Goal: Information Seeking & Learning: Learn about a topic

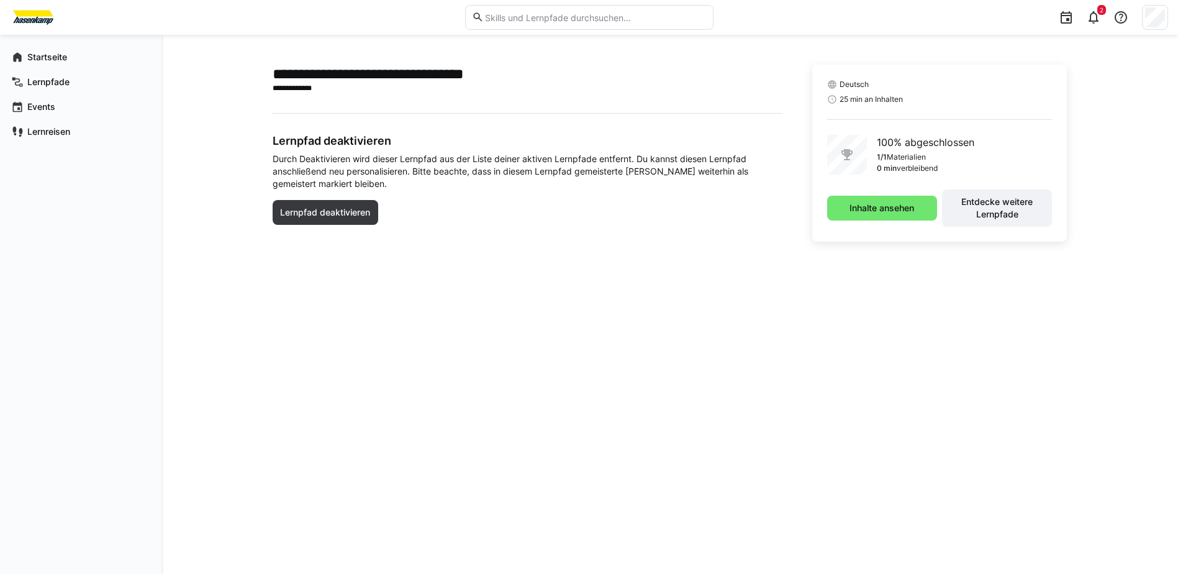
click at [936, 194] on div "Inhalte ansehen Entdecke weitere Lernpfade" at bounding box center [939, 207] width 225 height 37
click at [153, 59] on div "Startseite" at bounding box center [81, 57] width 152 height 25
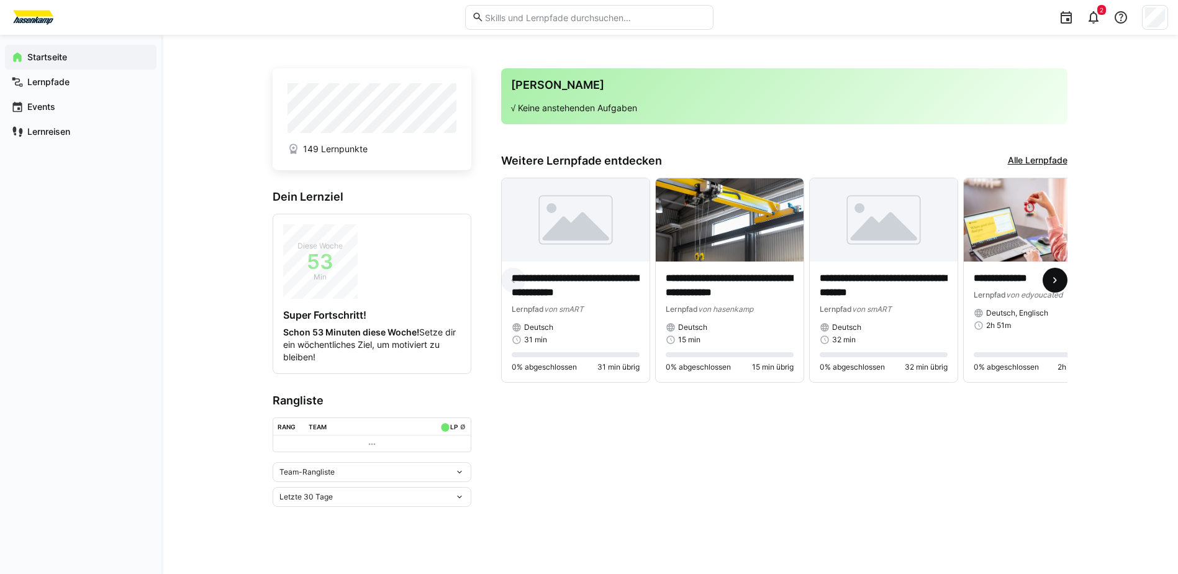
click at [1057, 285] on eds-icon at bounding box center [1055, 280] width 12 height 12
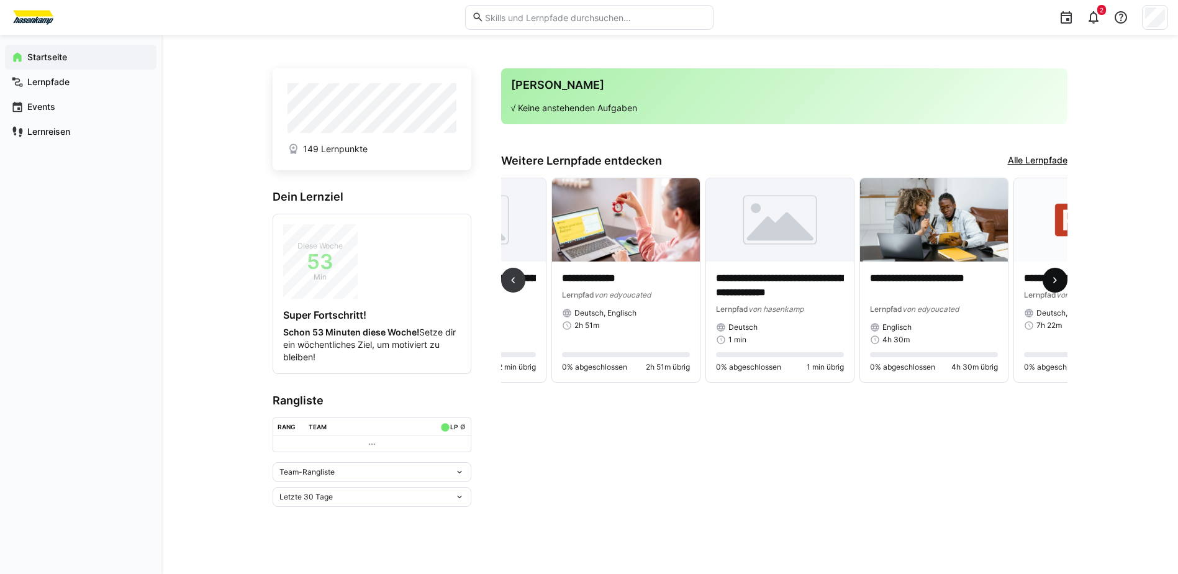
scroll to position [0, 462]
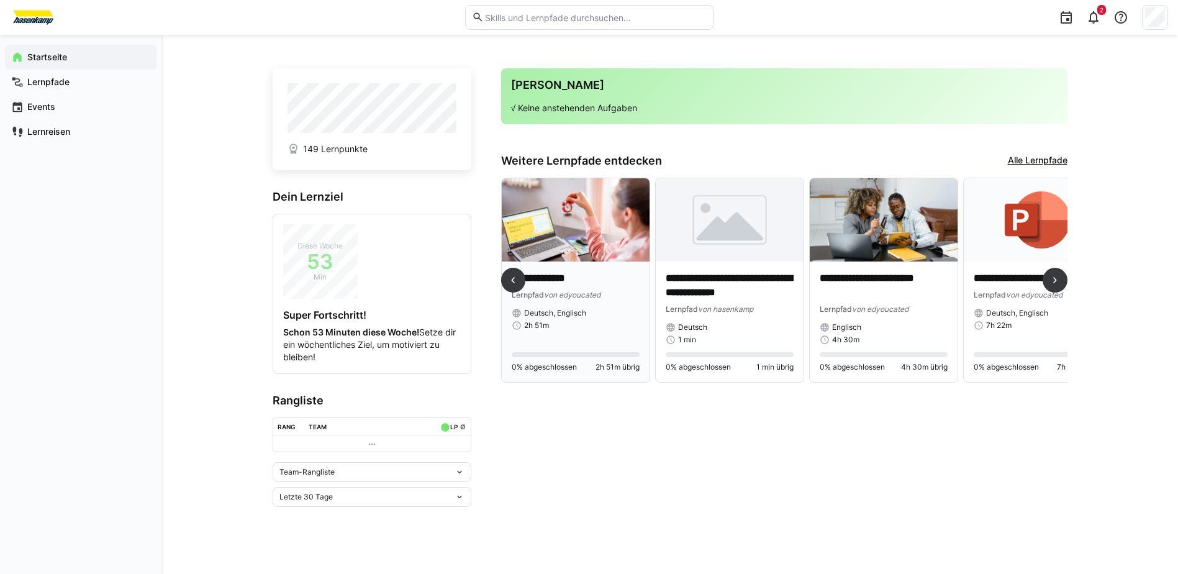
click at [571, 285] on p "**********" at bounding box center [576, 278] width 128 height 14
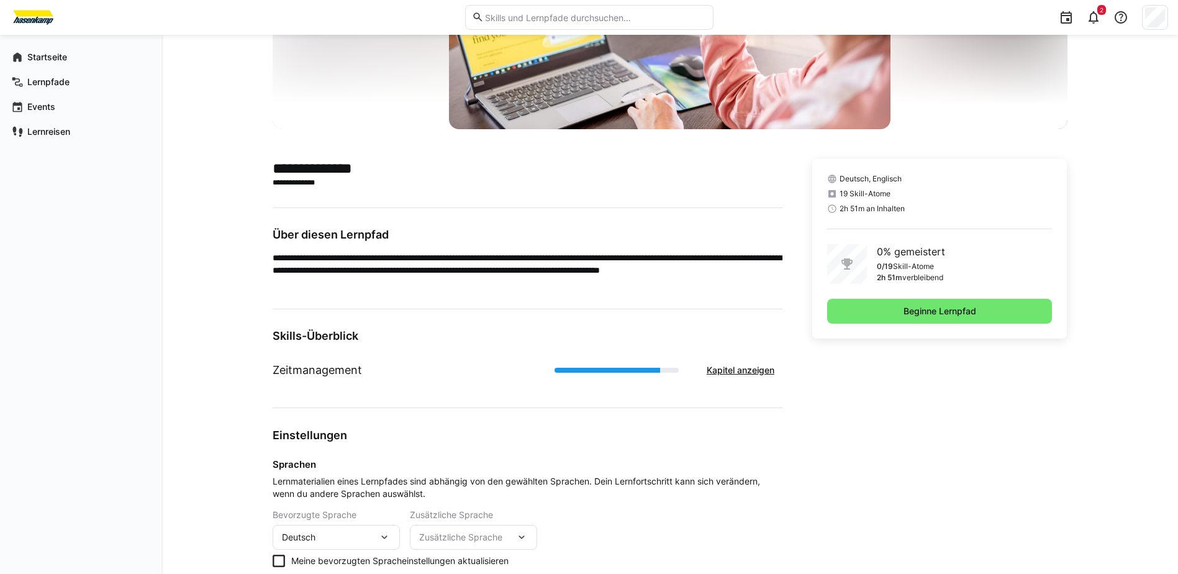
scroll to position [186, 0]
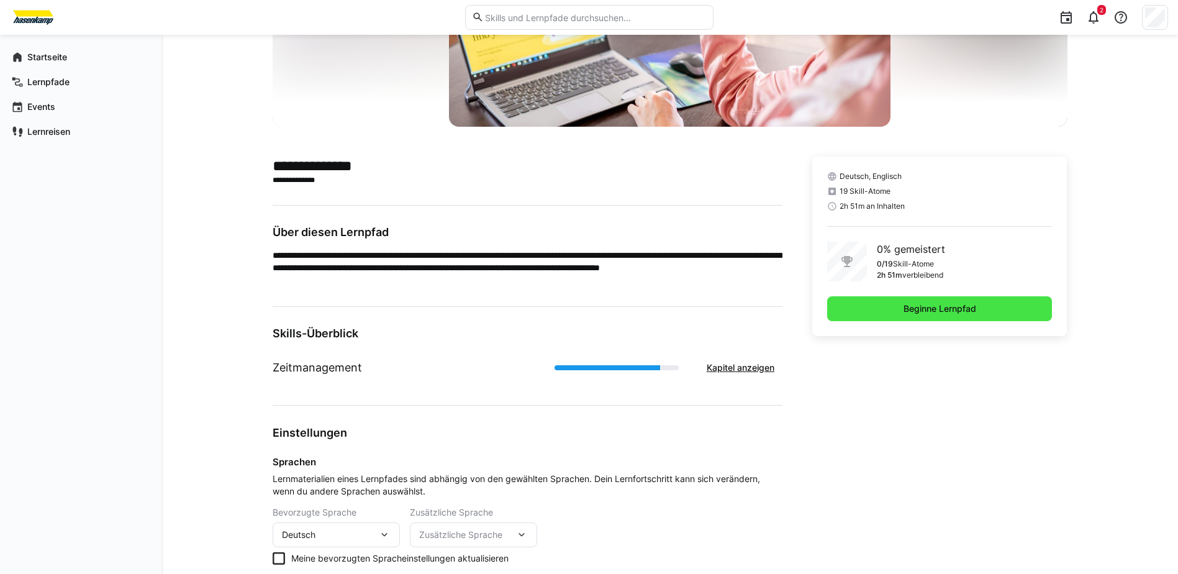
click at [954, 308] on span "Beginne Lernpfad" at bounding box center [940, 308] width 76 height 12
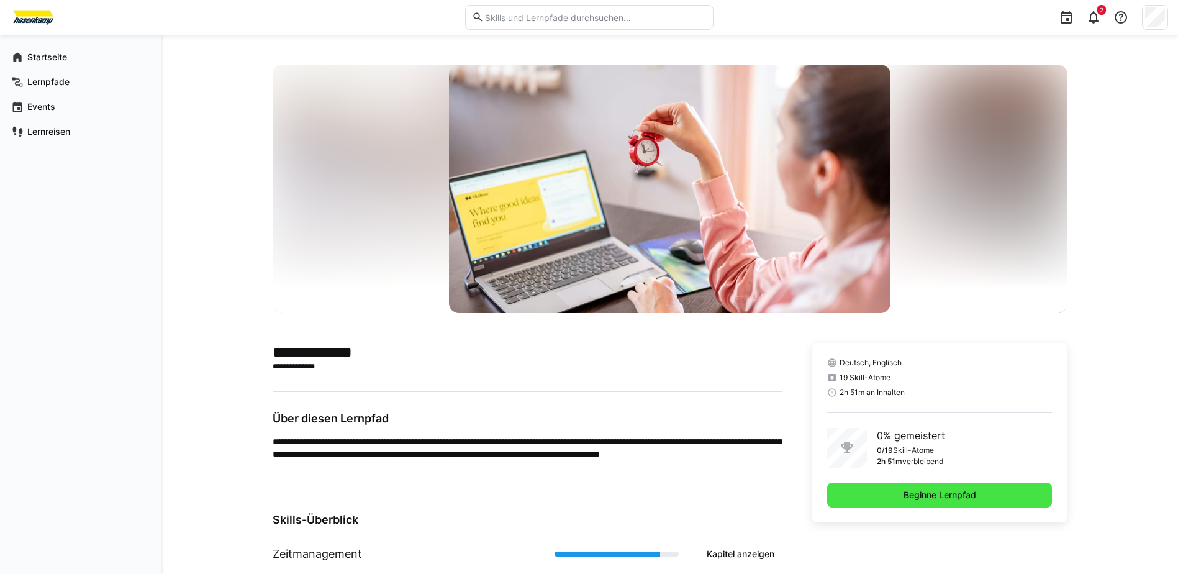
click at [902, 494] on span "Beginne Lernpfad" at bounding box center [940, 495] width 76 height 12
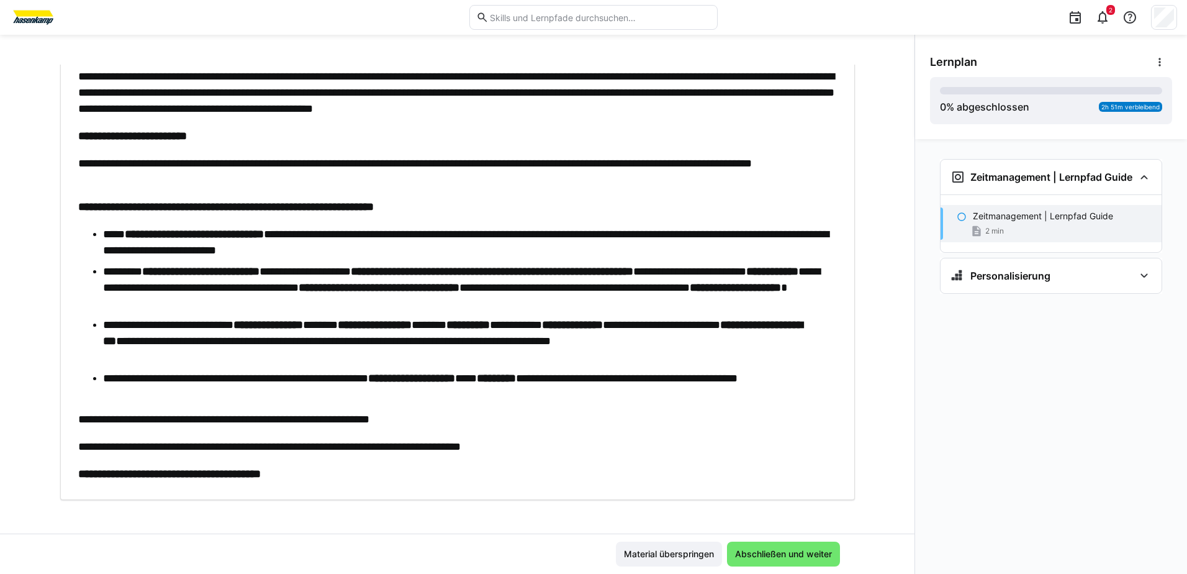
scroll to position [261, 0]
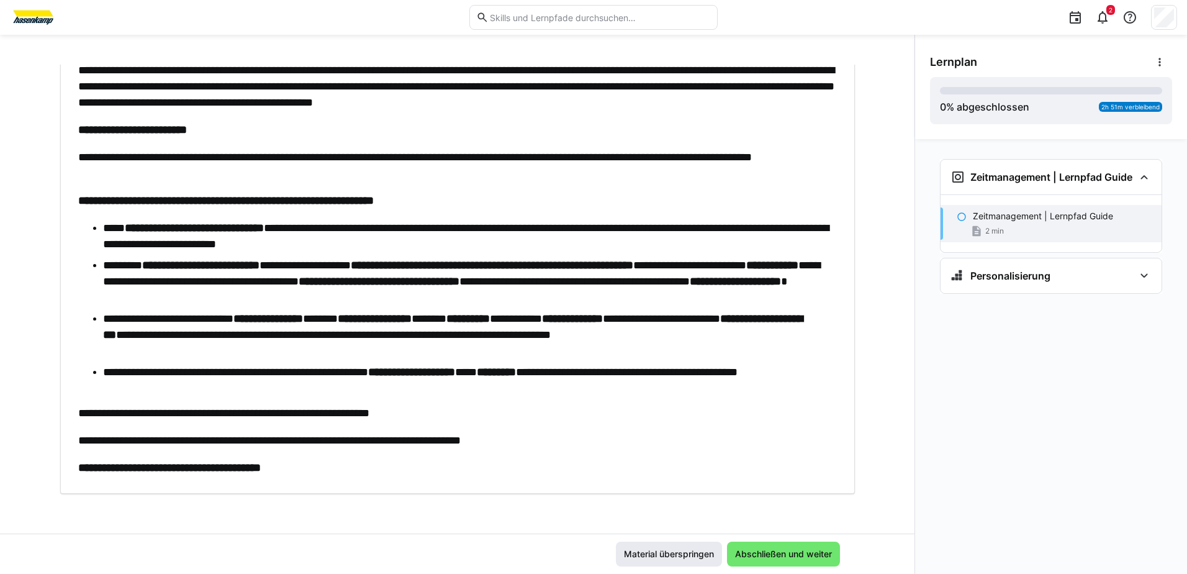
click at [679, 545] on span "Material überspringen" at bounding box center [669, 553] width 106 height 25
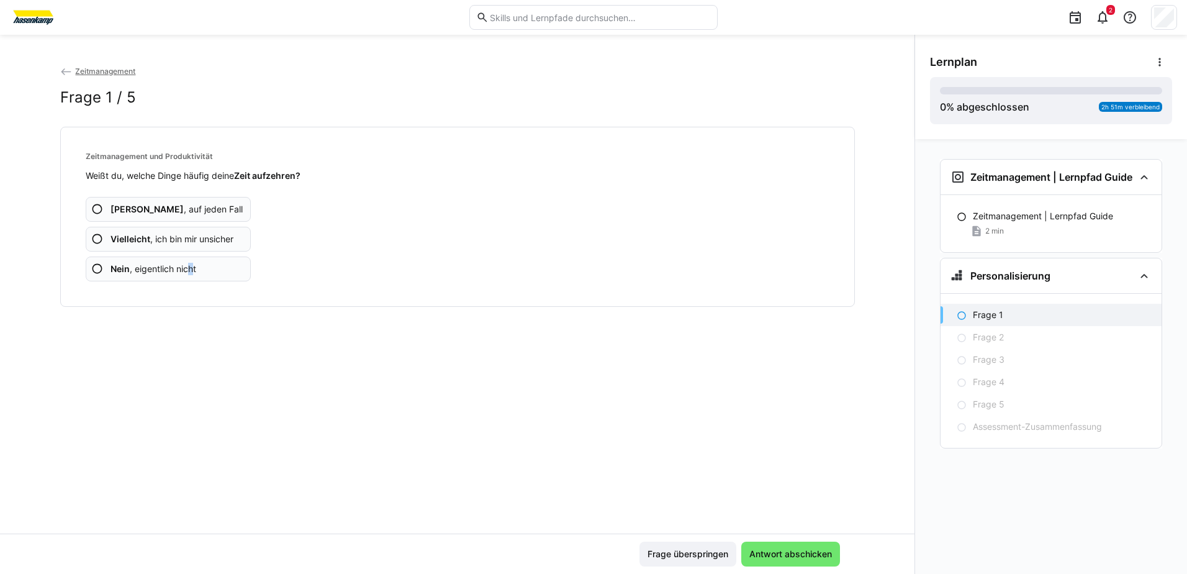
click at [194, 270] on span "Nein , eigentlich nicht" at bounding box center [154, 269] width 86 height 12
drag, startPoint x: 194, startPoint y: 270, endPoint x: 166, endPoint y: 233, distance: 46.2
click at [166, 233] on span "Vielleicht , ich bin mir unsicher" at bounding box center [172, 239] width 123 height 12
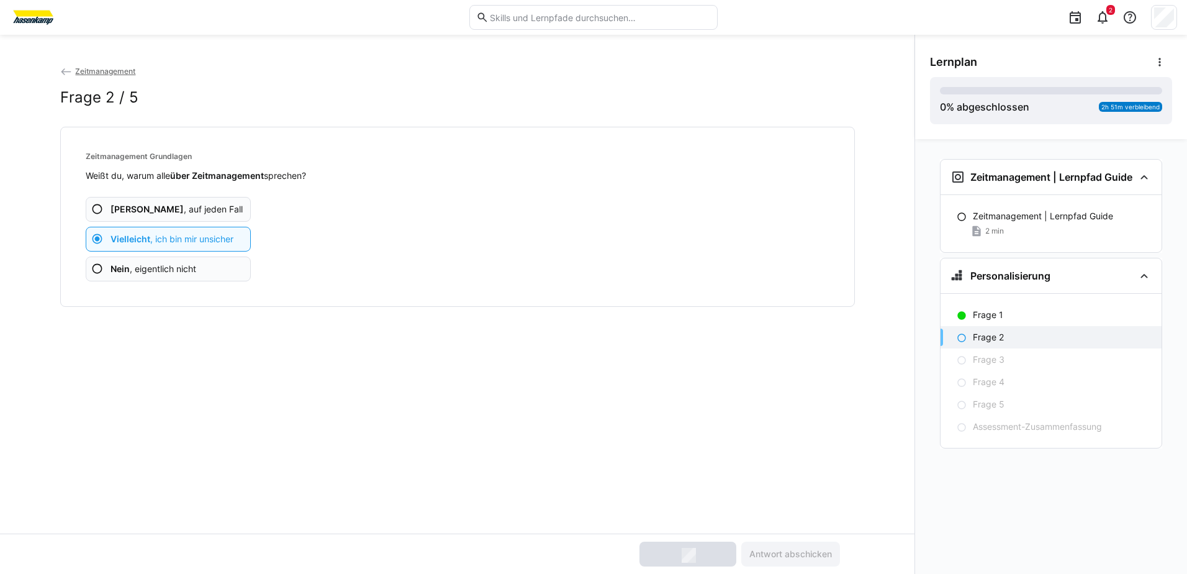
click at [184, 210] on app-assessment-question-radio "Ja , auf jeden Fall" at bounding box center [169, 209] width 166 height 25
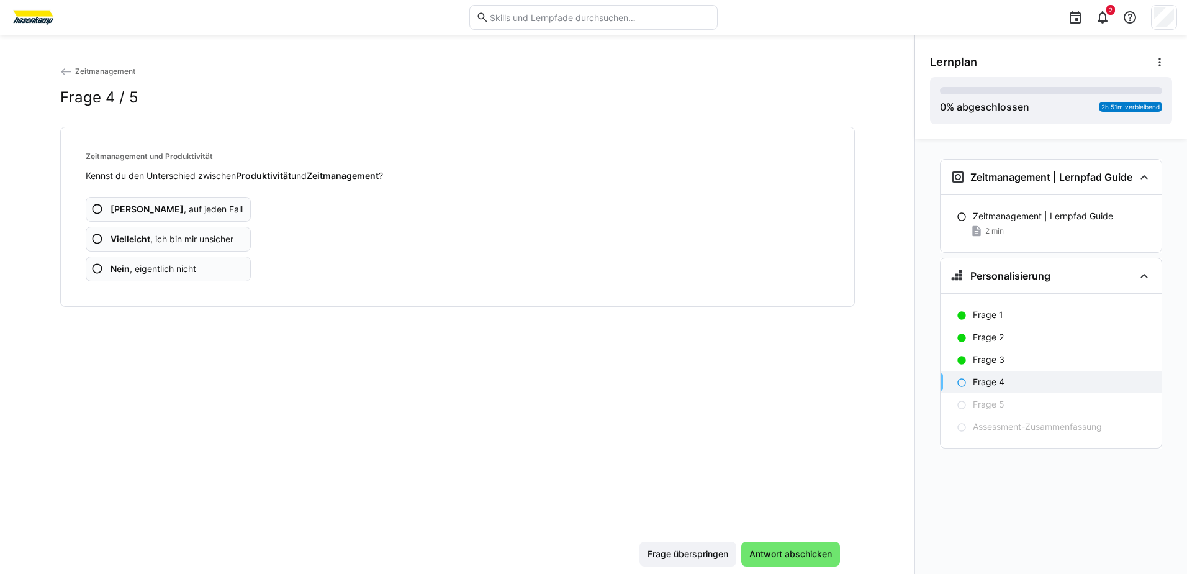
click at [184, 237] on span "Vielleicht , ich bin mir unsicher" at bounding box center [172, 239] width 123 height 12
click at [183, 265] on span "Nein , eigentlich nicht" at bounding box center [154, 269] width 86 height 12
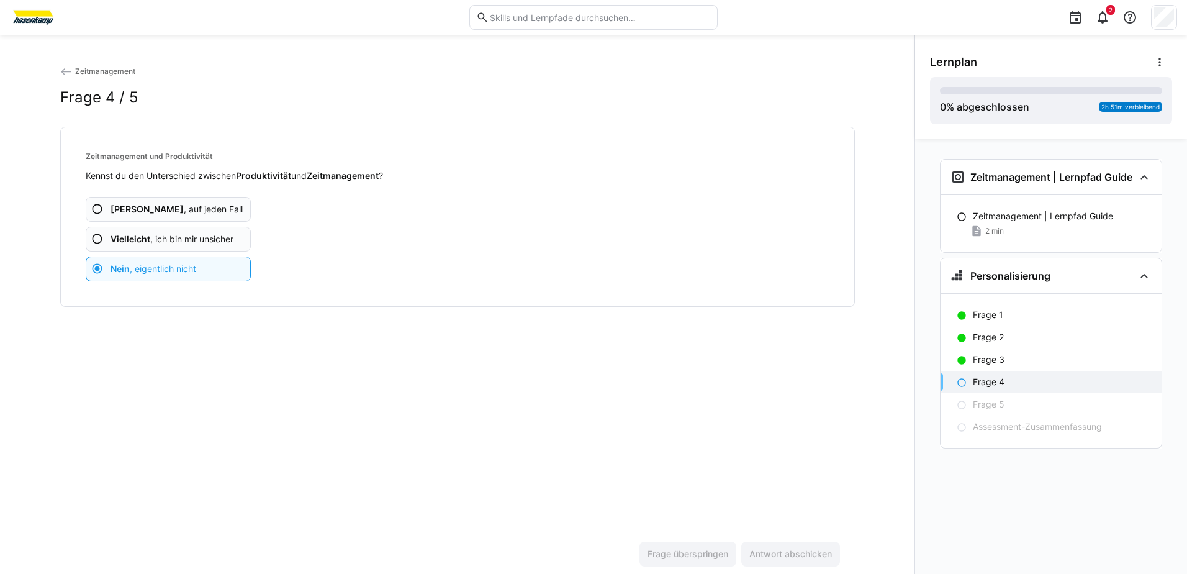
click at [186, 218] on app-assessment-question-radio "Ja , auf jeden Fall" at bounding box center [169, 209] width 166 height 25
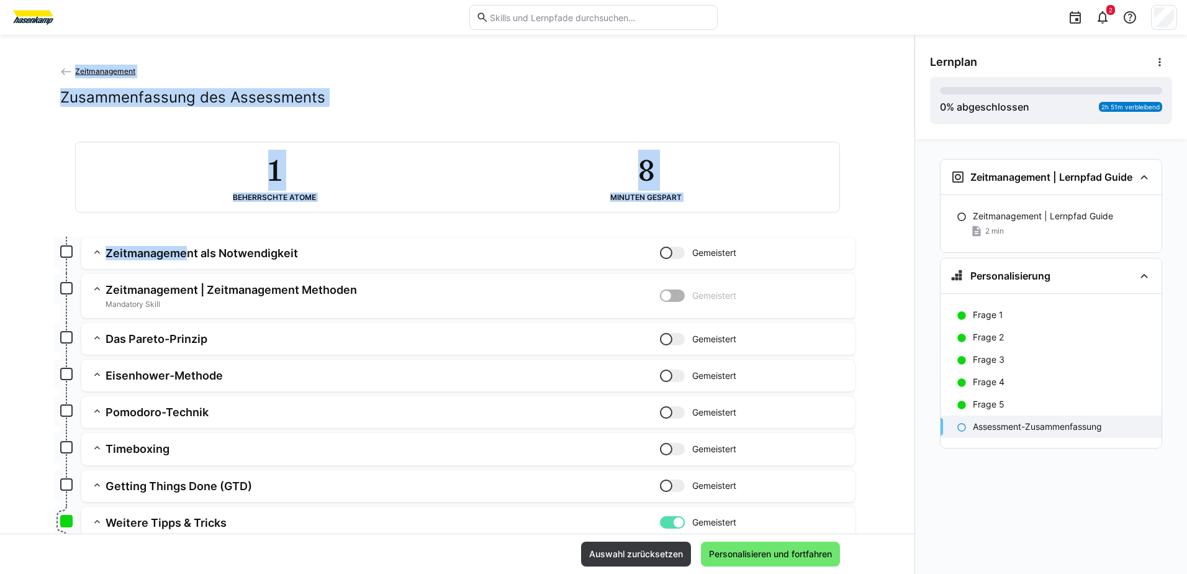
drag, startPoint x: 187, startPoint y: 264, endPoint x: 189, endPoint y: 217, distance: 46.6
click at [189, 217] on eds-card "1 Beherrschte Atome 8 Minuten gespart" at bounding box center [457, 177] width 795 height 101
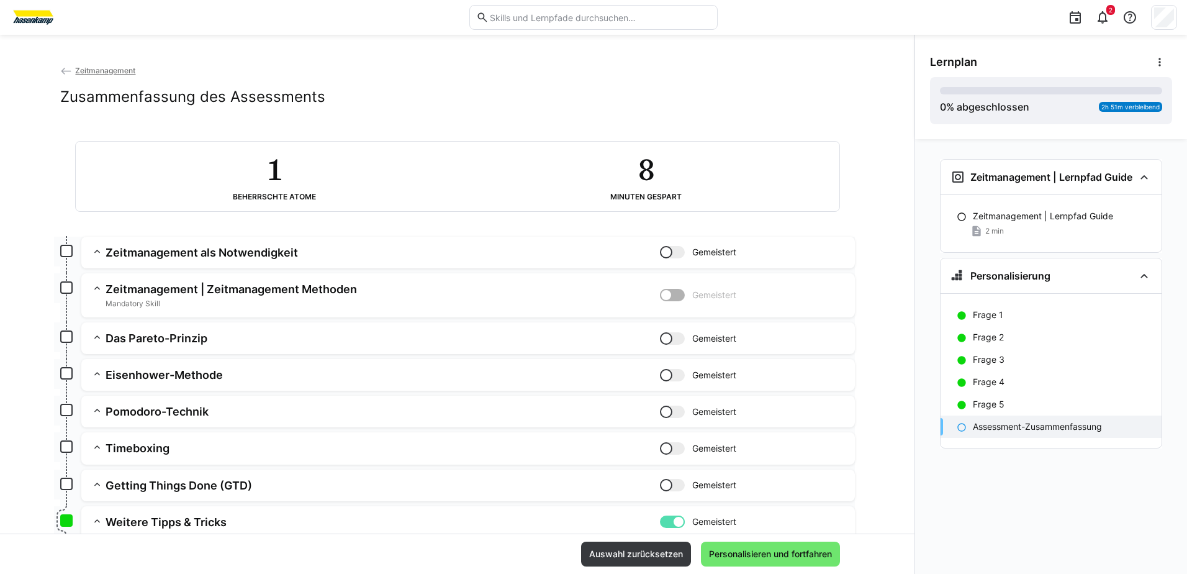
scroll to position [0, 0]
click at [722, 547] on span "Personalisieren und fortfahren" at bounding box center [770, 553] width 139 height 25
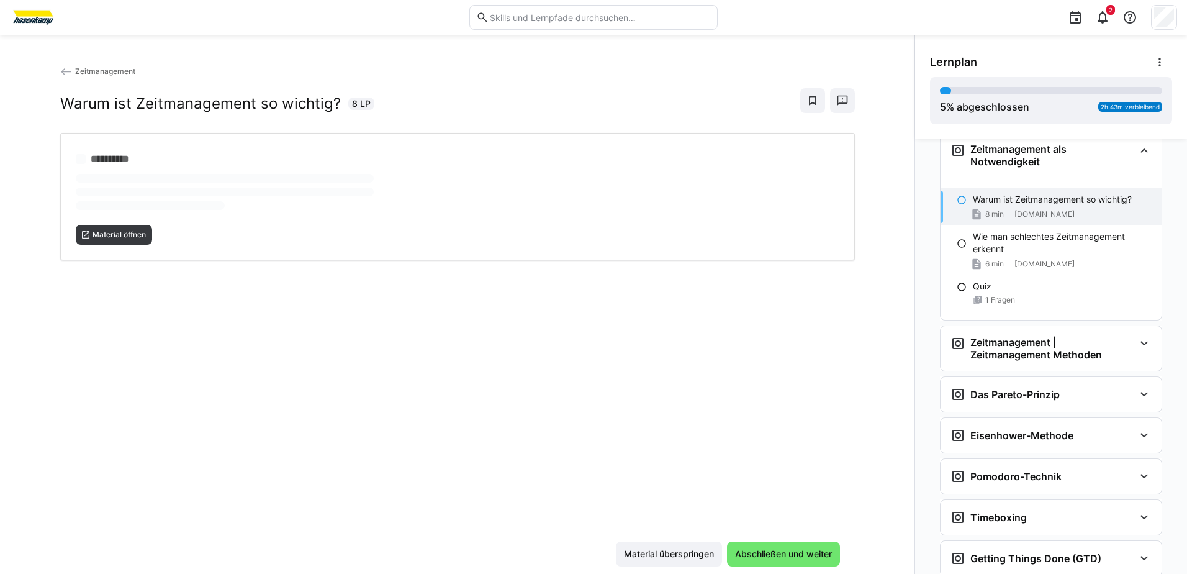
scroll to position [170, 0]
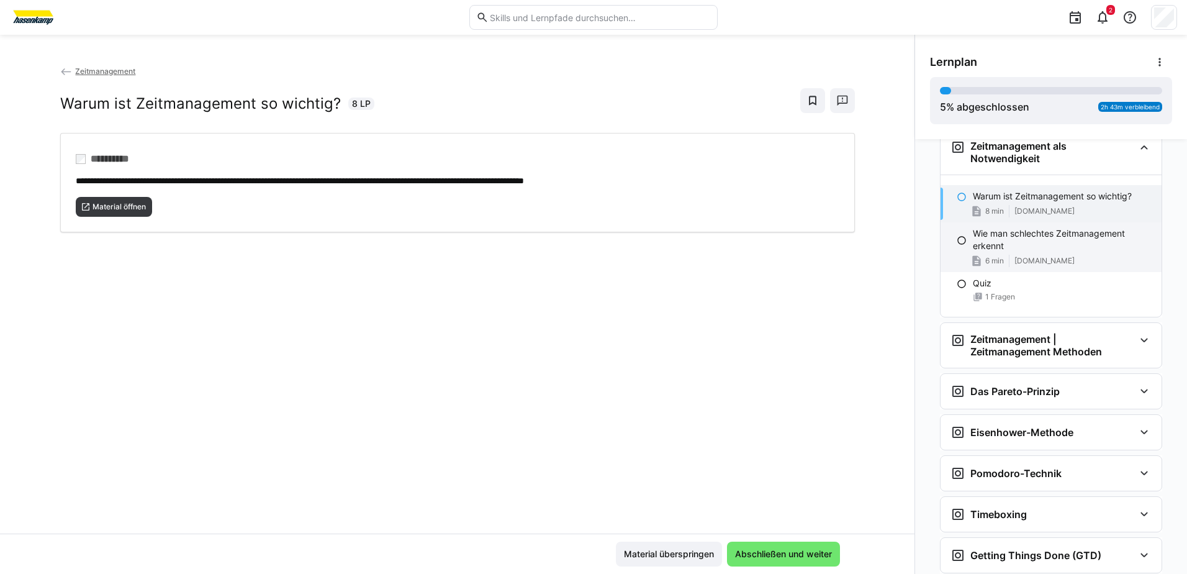
click at [1084, 252] on p "Wie man schlechtes Zeitmanagement erkennt" at bounding box center [1062, 239] width 179 height 25
click at [1039, 202] on p "Warum ist Zeitmanagement so wichtig?" at bounding box center [1052, 196] width 159 height 12
click at [1011, 252] on p "Wie man schlechtes Zeitmanagement erkennt" at bounding box center [1062, 239] width 179 height 25
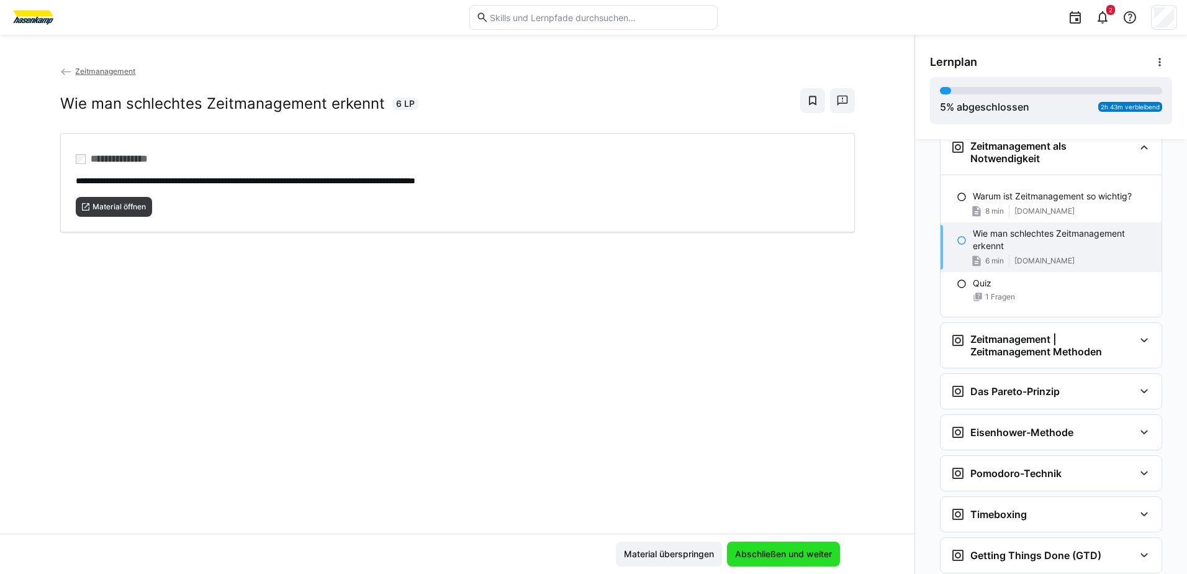
click at [739, 542] on span "Abschließen und weiter" at bounding box center [783, 553] width 113 height 25
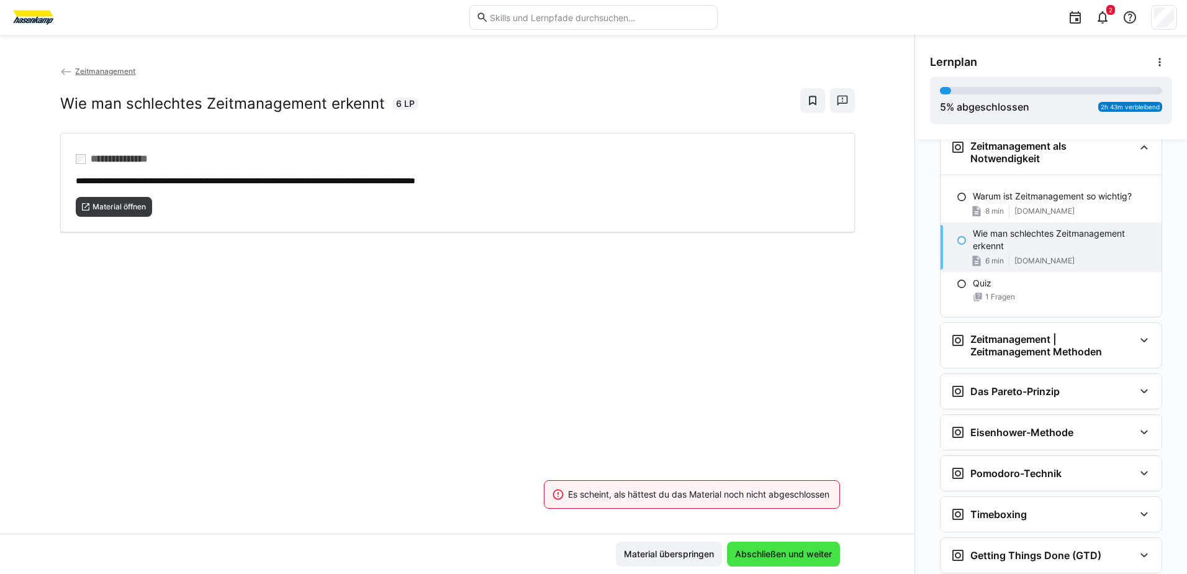
click at [740, 547] on span "Abschließen und weiter" at bounding box center [783, 553] width 113 height 25
click at [1063, 216] on div "8 min [DOMAIN_NAME]" at bounding box center [1062, 211] width 179 height 12
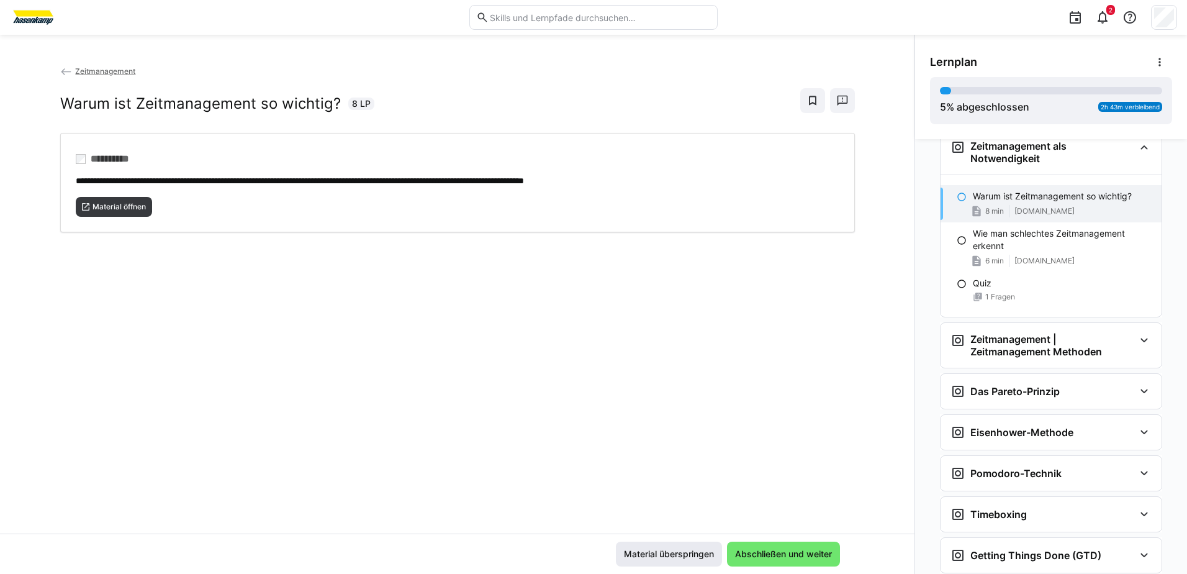
click at [666, 543] on span "Material überspringen" at bounding box center [669, 553] width 106 height 25
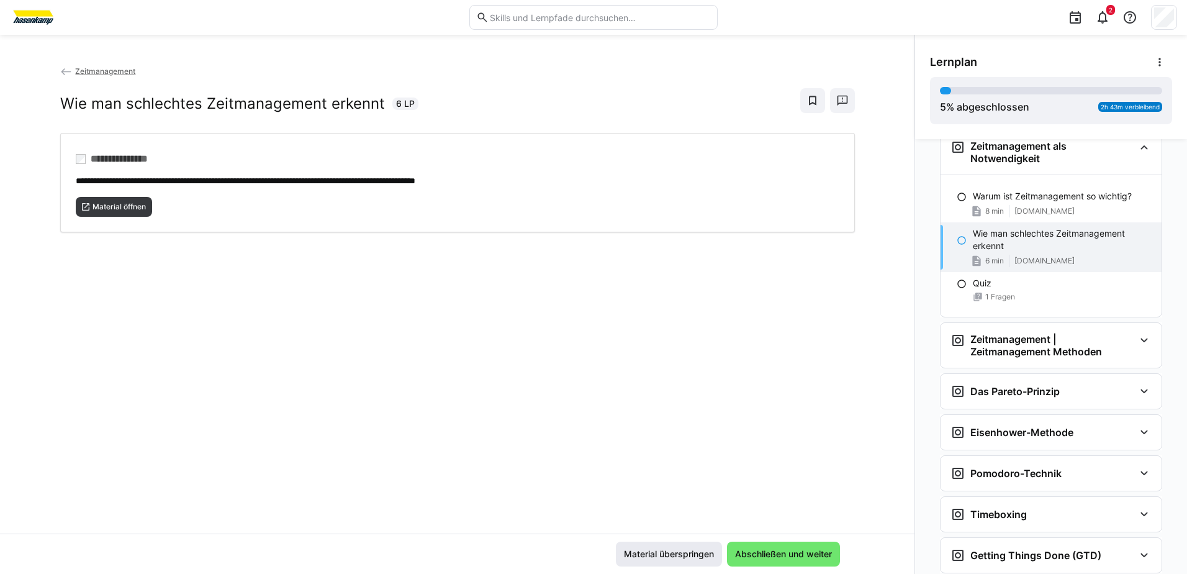
click at [666, 543] on span "Material überspringen" at bounding box center [669, 553] width 106 height 25
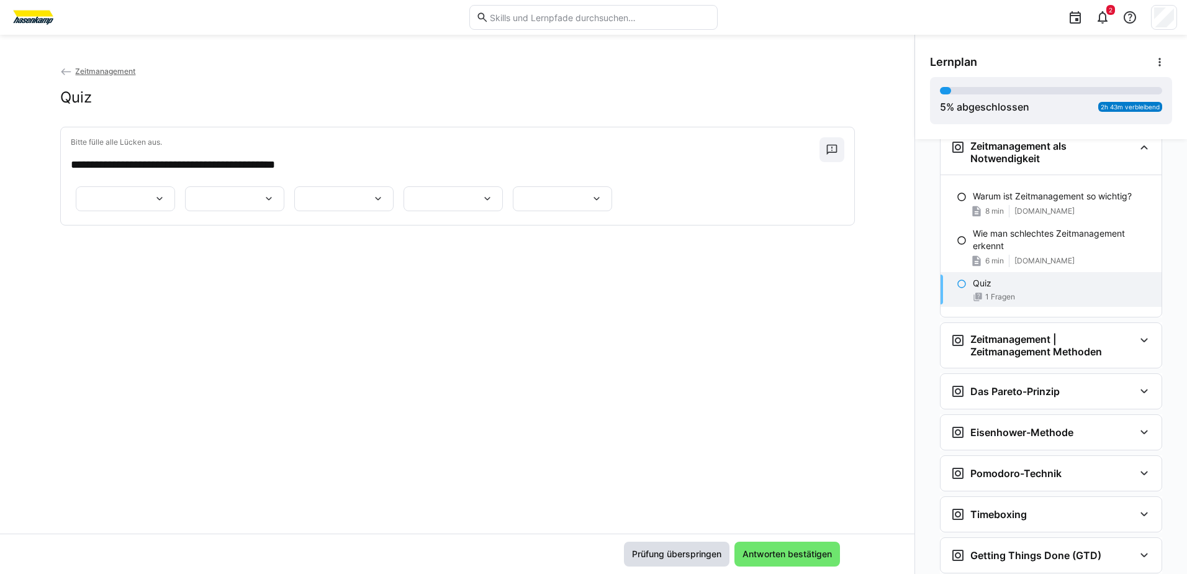
click at [666, 543] on span "Prüfung überspringen" at bounding box center [677, 553] width 106 height 25
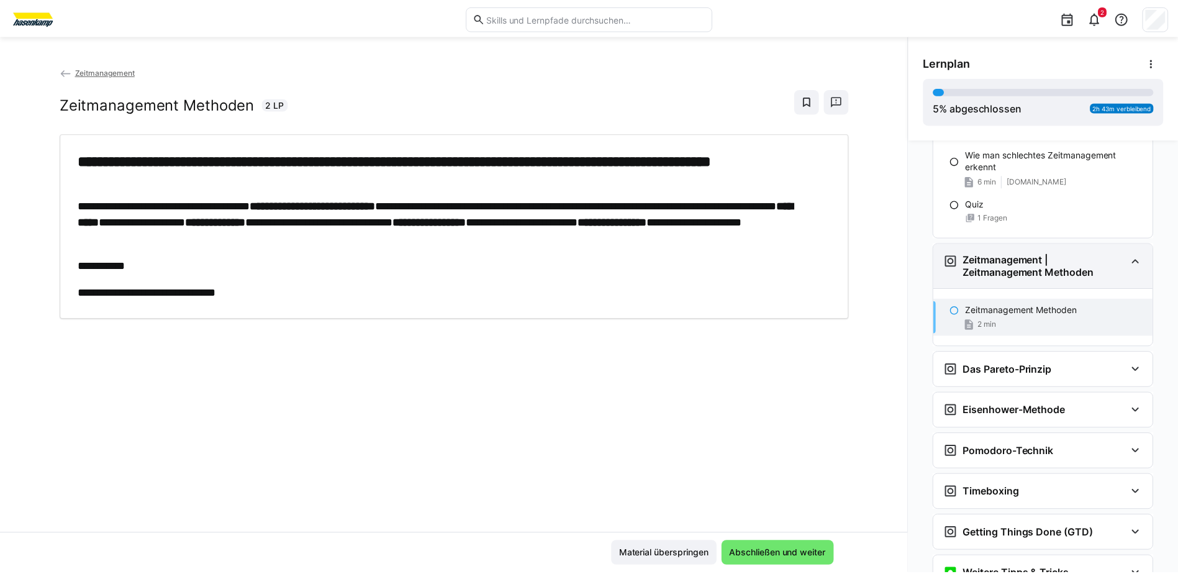
scroll to position [0, 0]
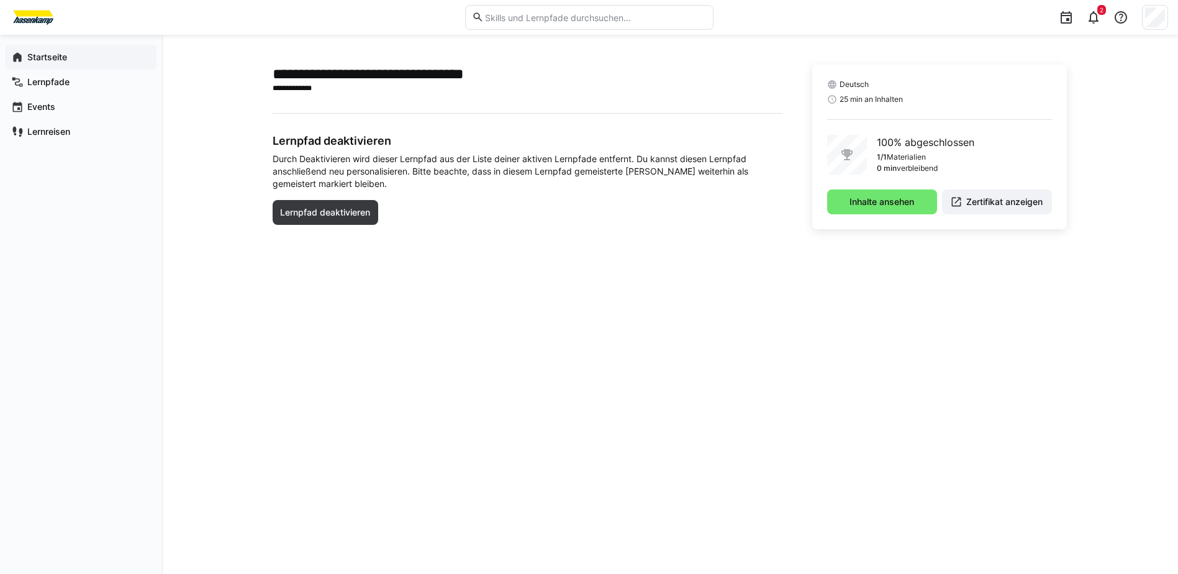
click at [84, 51] on span "Startseite" at bounding box center [87, 57] width 125 height 12
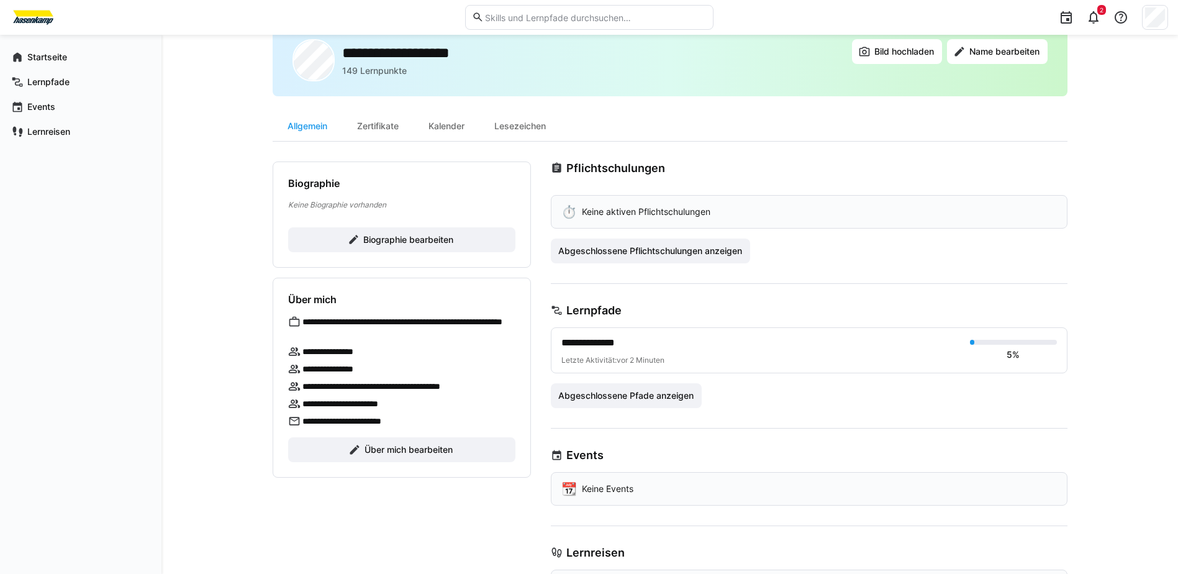
scroll to position [62, 0]
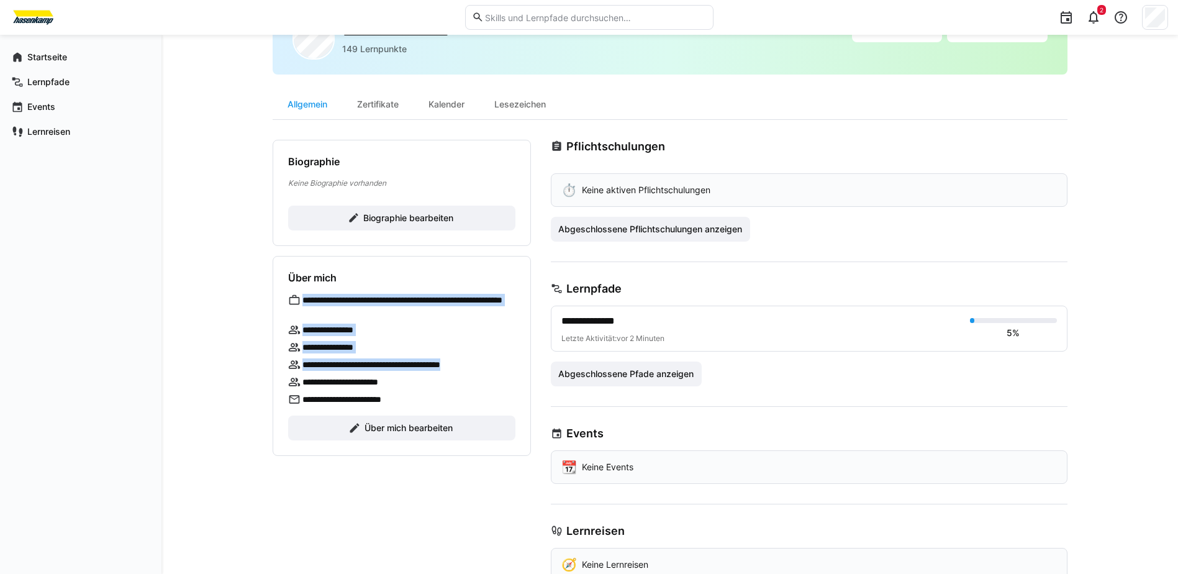
drag, startPoint x: 304, startPoint y: 296, endPoint x: 492, endPoint y: 369, distance: 202.7
click at [492, 369] on div "**********" at bounding box center [401, 350] width 227 height 112
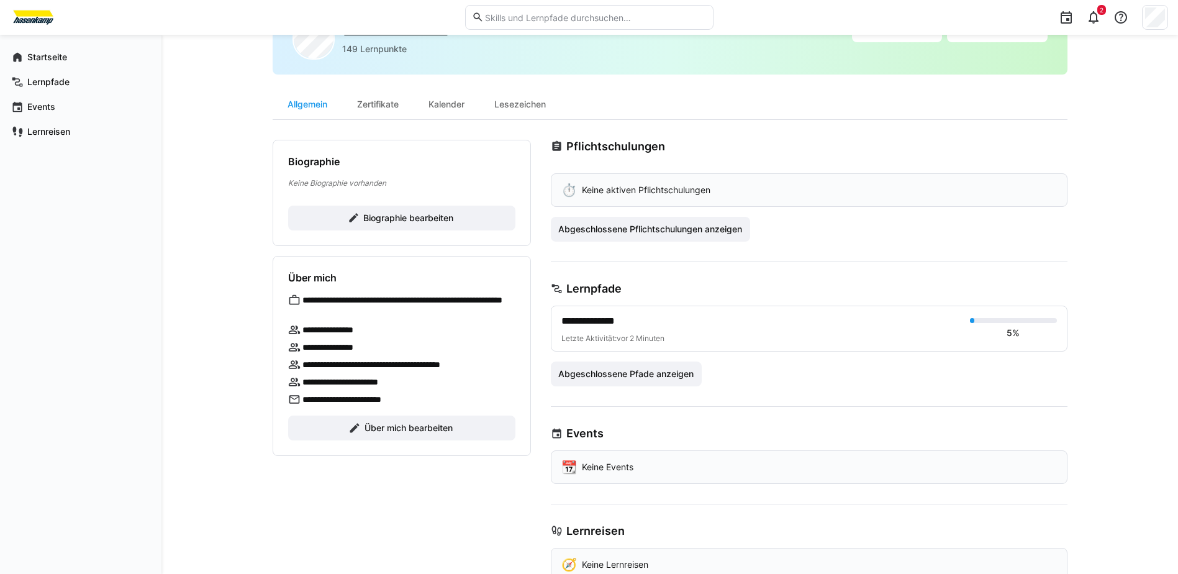
drag, startPoint x: 492, startPoint y: 369, endPoint x: 456, endPoint y: 387, distance: 40.8
click at [456, 387] on div "**********" at bounding box center [401, 382] width 227 height 12
drag, startPoint x: 419, startPoint y: 382, endPoint x: 309, endPoint y: 390, distance: 110.2
click at [309, 390] on div "**********" at bounding box center [401, 350] width 227 height 112
drag, startPoint x: 309, startPoint y: 390, endPoint x: 386, endPoint y: 220, distance: 186.5
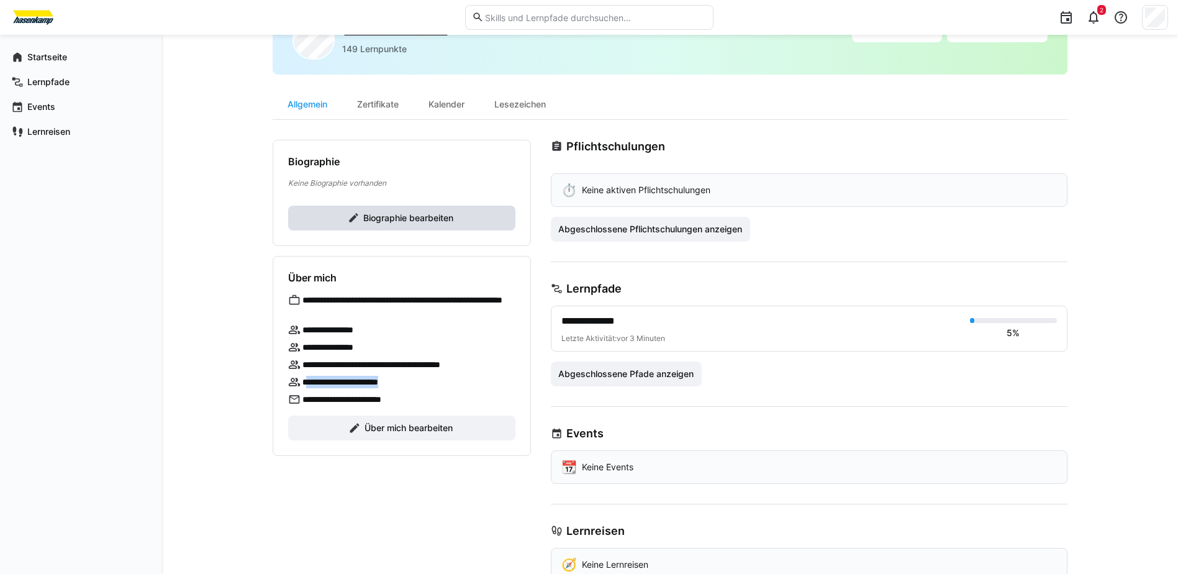
click at [386, 220] on span "Biographie bearbeiten" at bounding box center [408, 218] width 94 height 12
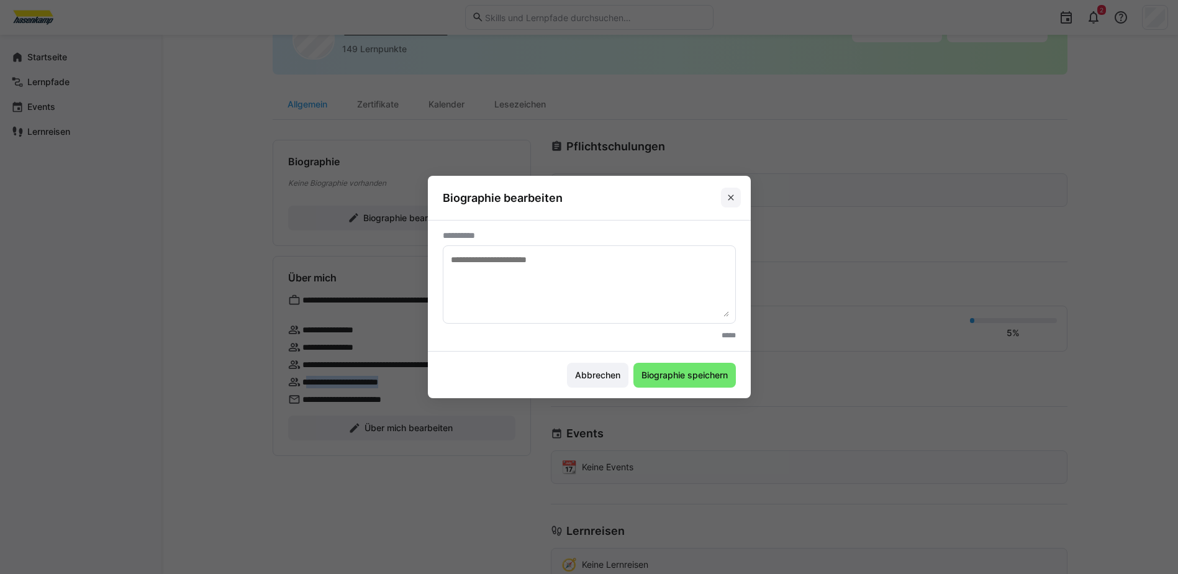
click at [728, 199] on span at bounding box center [731, 198] width 20 height 20
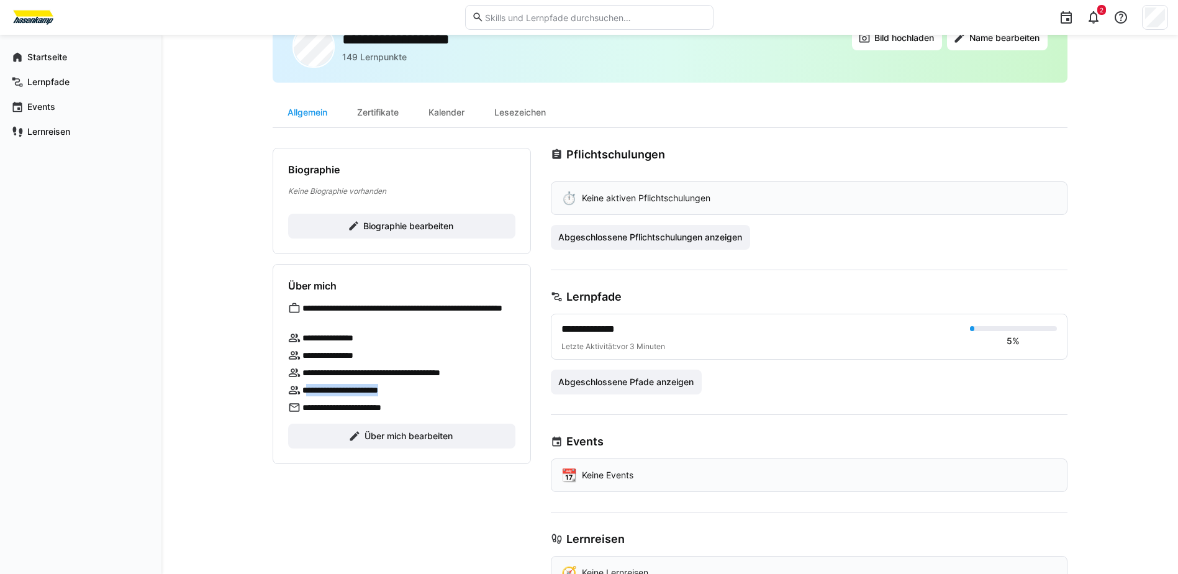
scroll to position [0, 0]
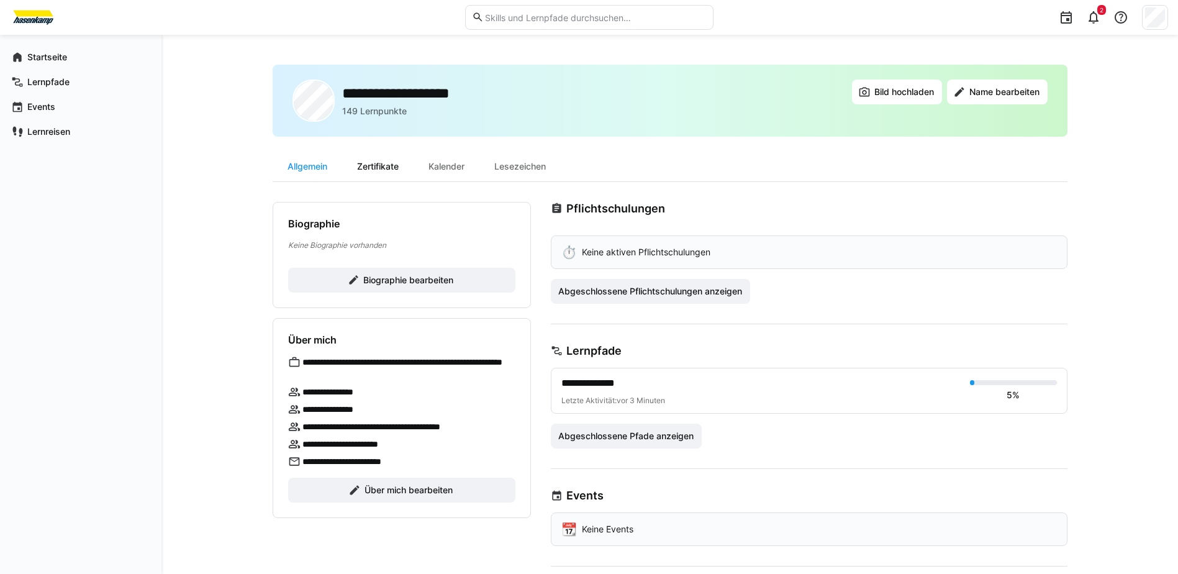
click at [368, 167] on div "Zertifikate" at bounding box center [377, 167] width 71 height 30
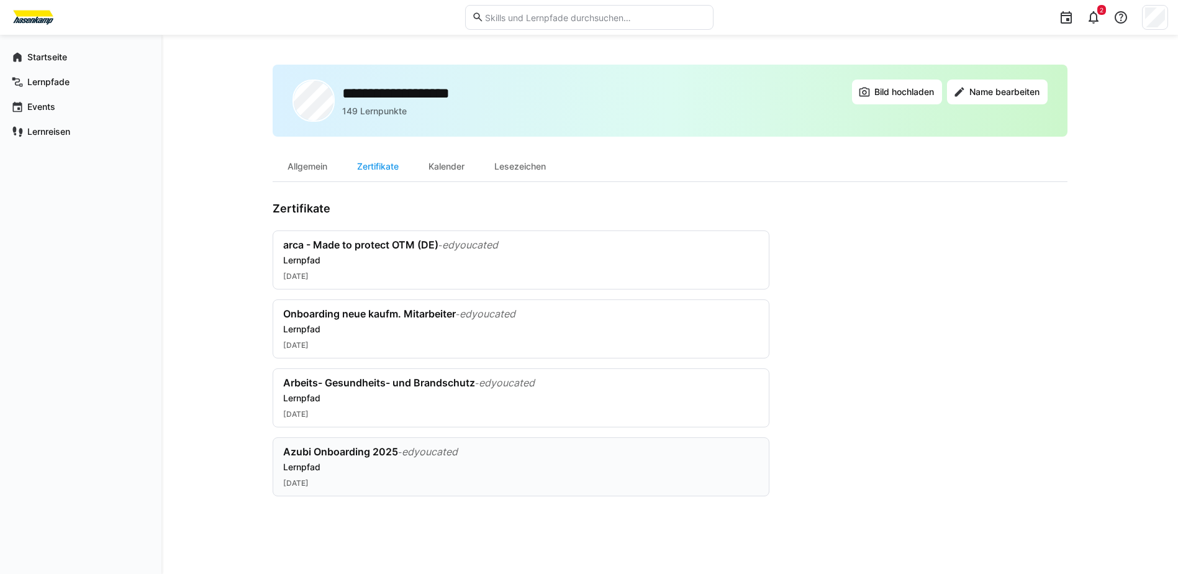
click at [458, 453] on span "edyoucated" at bounding box center [430, 451] width 56 height 12
click at [523, 161] on div "Lesezeichen" at bounding box center [519, 167] width 81 height 30
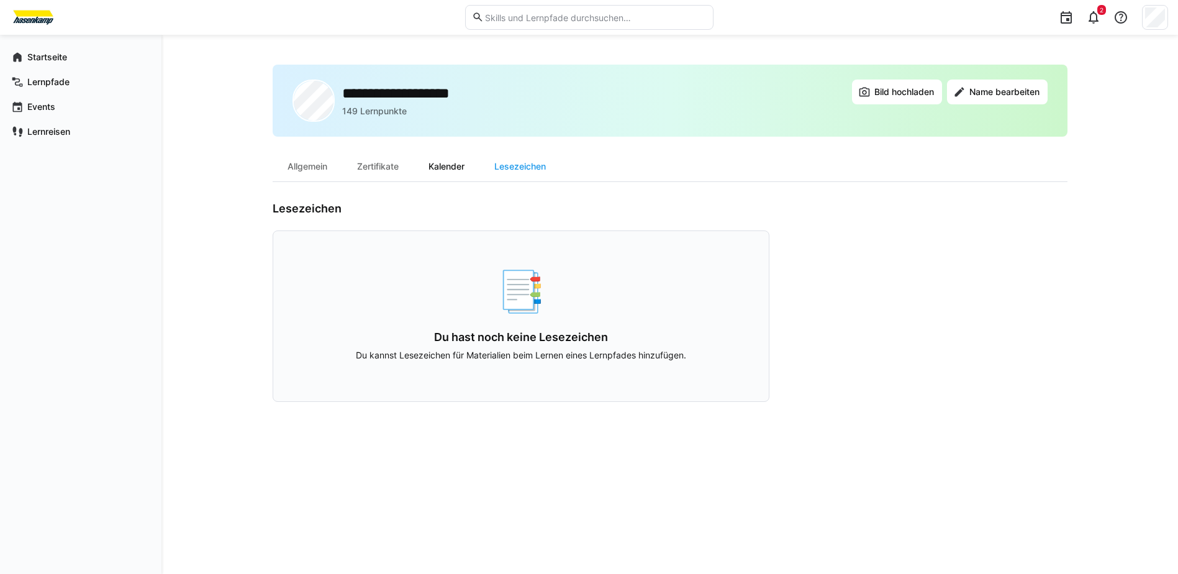
click at [479, 165] on div "Kalender" at bounding box center [447, 167] width 66 height 30
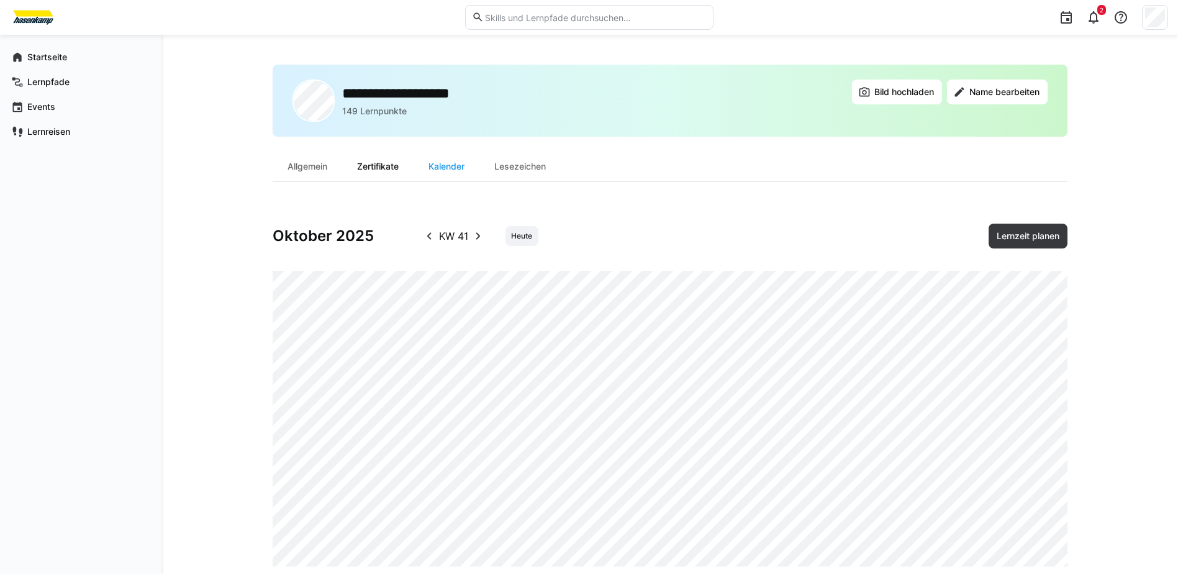
click at [393, 163] on div "Zertifikate" at bounding box center [377, 167] width 71 height 30
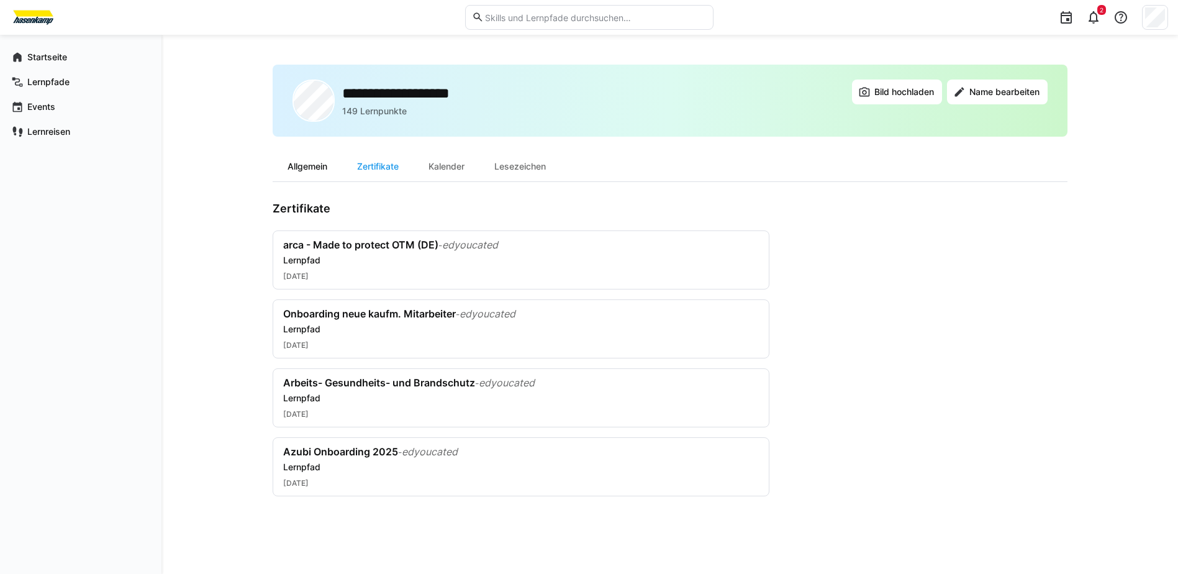
click at [326, 168] on div "Allgemein" at bounding box center [308, 167] width 70 height 30
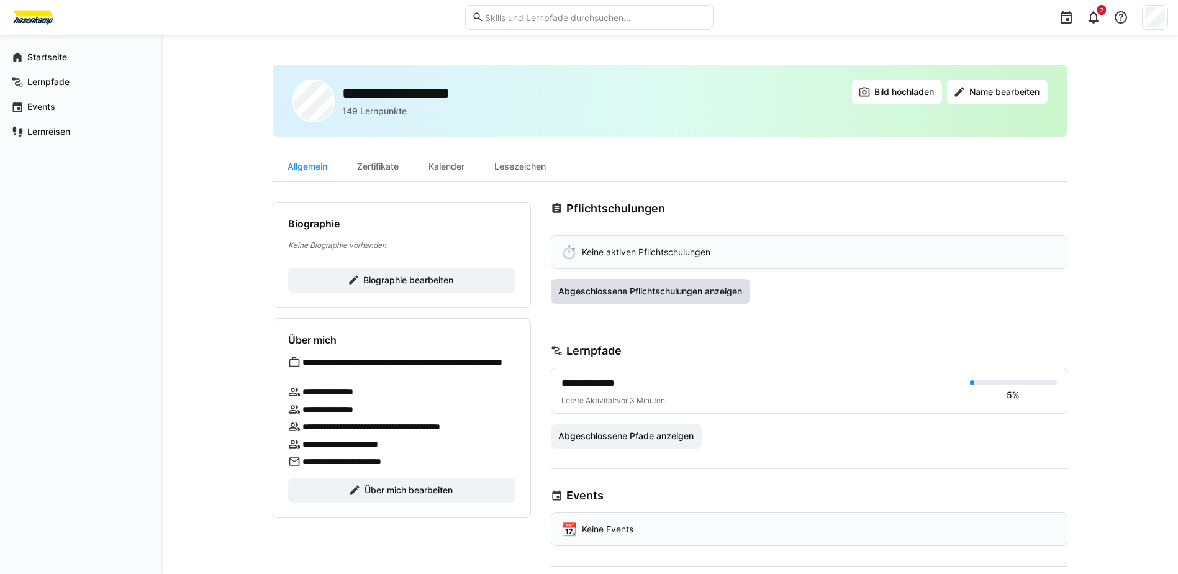
click at [595, 289] on span "Abgeschlossene Pflichtschulungen anzeigen" at bounding box center [650, 291] width 188 height 12
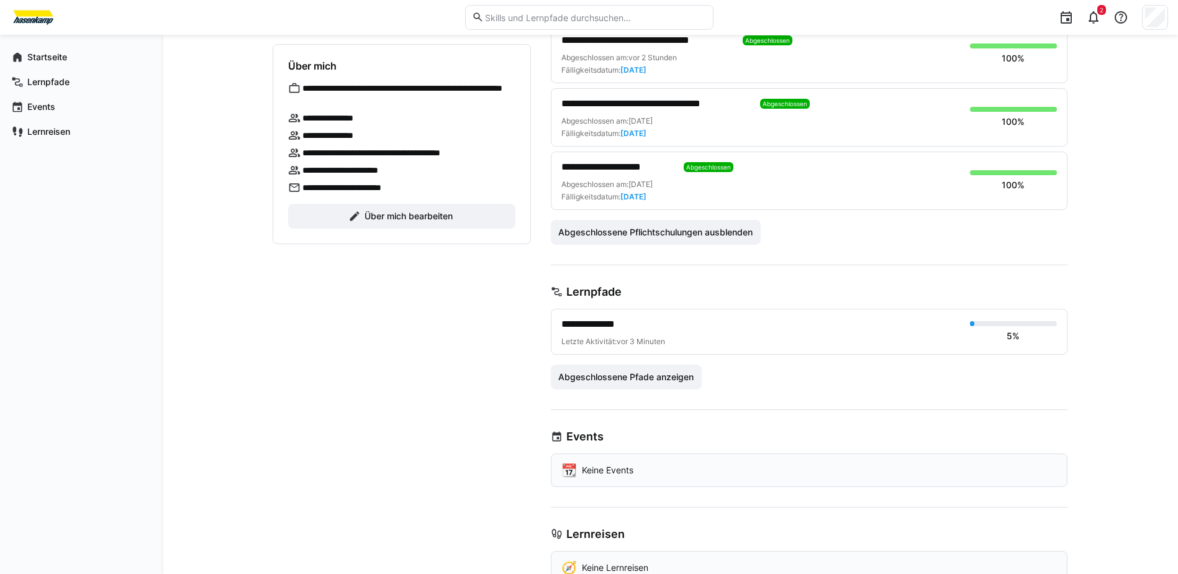
scroll to position [252, 0]
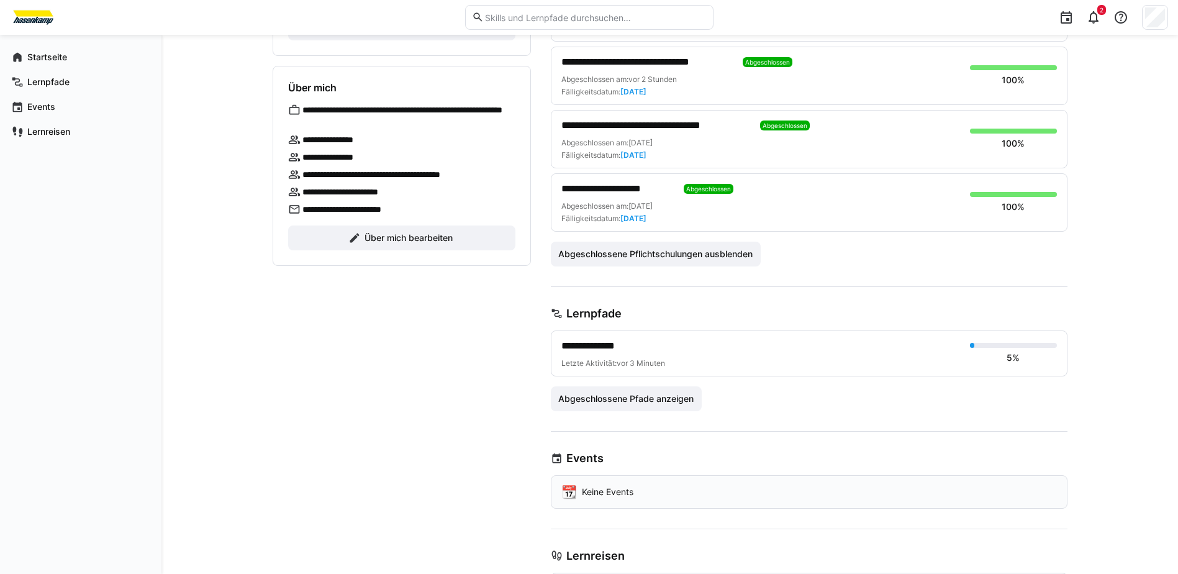
click at [618, 214] on div "Fälligkeitsdatum: [DATE]" at bounding box center [603, 219] width 85 height 10
click at [625, 196] on span "**********" at bounding box center [617, 188] width 113 height 15
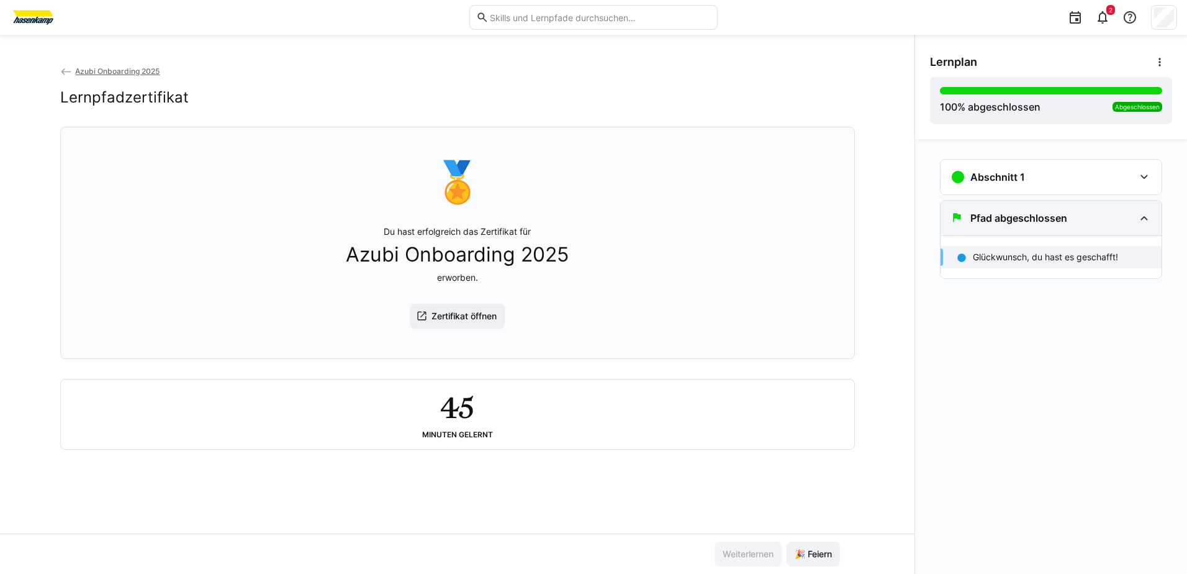
click at [1067, 223] on h3 "Pfad abgeschlossen" at bounding box center [1019, 218] width 97 height 12
drag, startPoint x: 1071, startPoint y: 217, endPoint x: 1069, endPoint y: 232, distance: 15.1
click at [1072, 220] on div "Pfad abgeschlossen" at bounding box center [1043, 217] width 184 height 15
click at [1064, 261] on p "Glückwunsch, du hast es geschafft!" at bounding box center [1045, 257] width 145 height 12
click at [1156, 60] on eds-icon at bounding box center [1160, 62] width 12 height 12
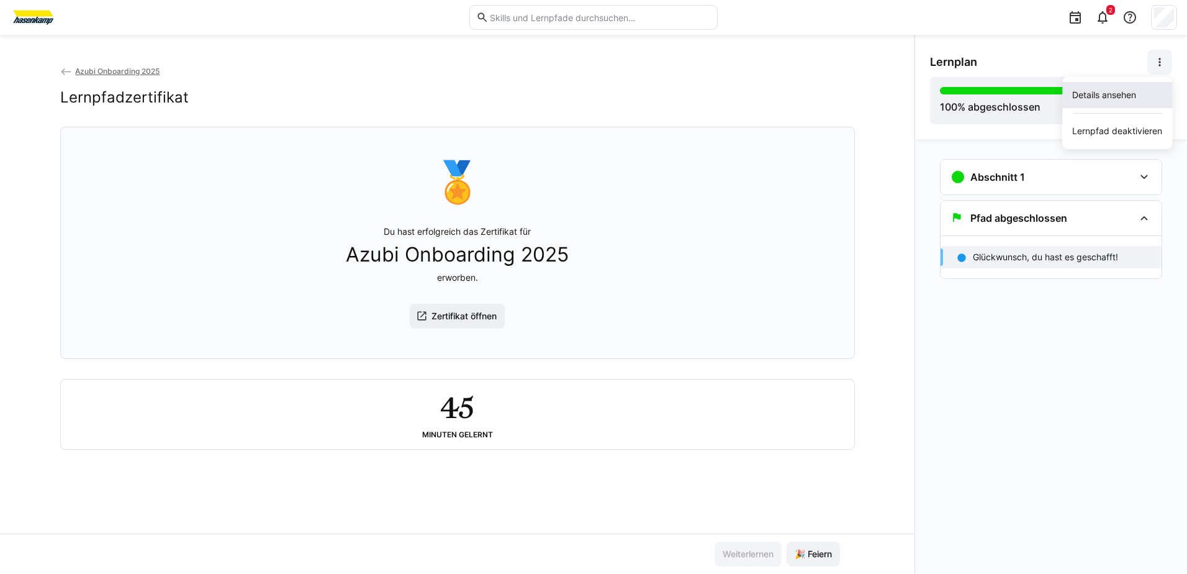
click at [1129, 96] on div "Details ansehen" at bounding box center [1117, 95] width 90 height 12
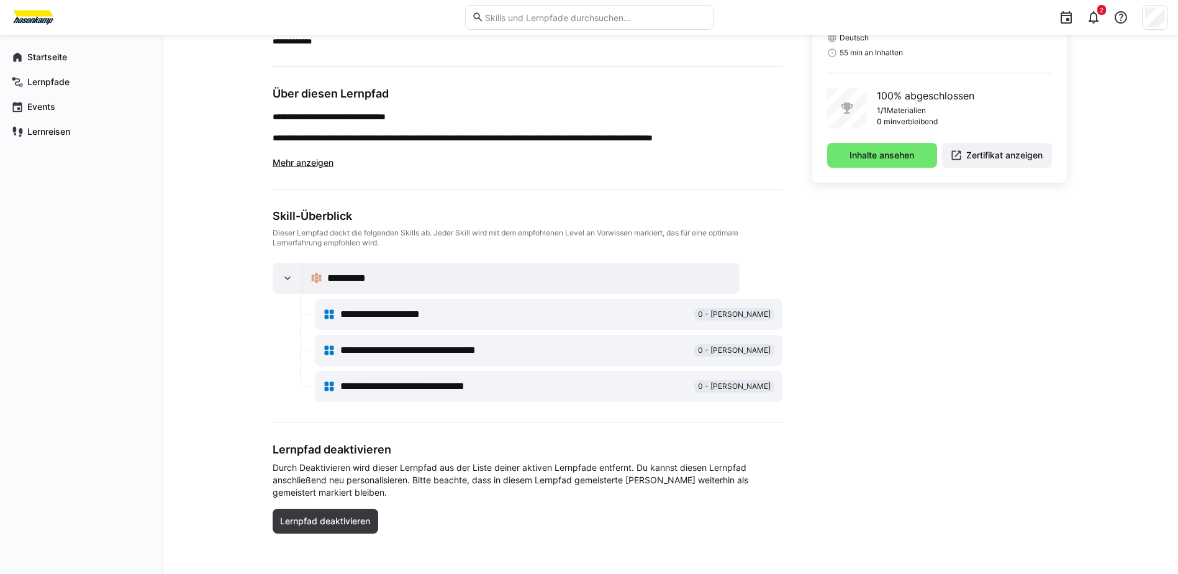
scroll to position [329, 0]
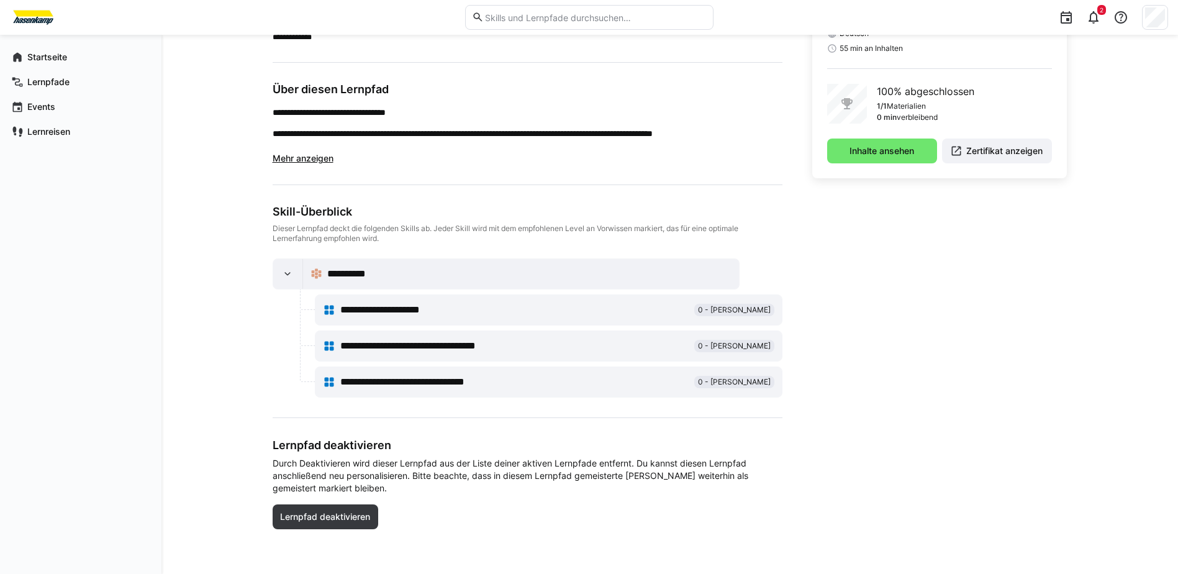
click at [425, 307] on span "**********" at bounding box center [397, 309] width 114 height 15
click at [455, 345] on span "**********" at bounding box center [430, 345] width 180 height 15
click at [471, 384] on span "**********" at bounding box center [418, 381] width 156 height 15
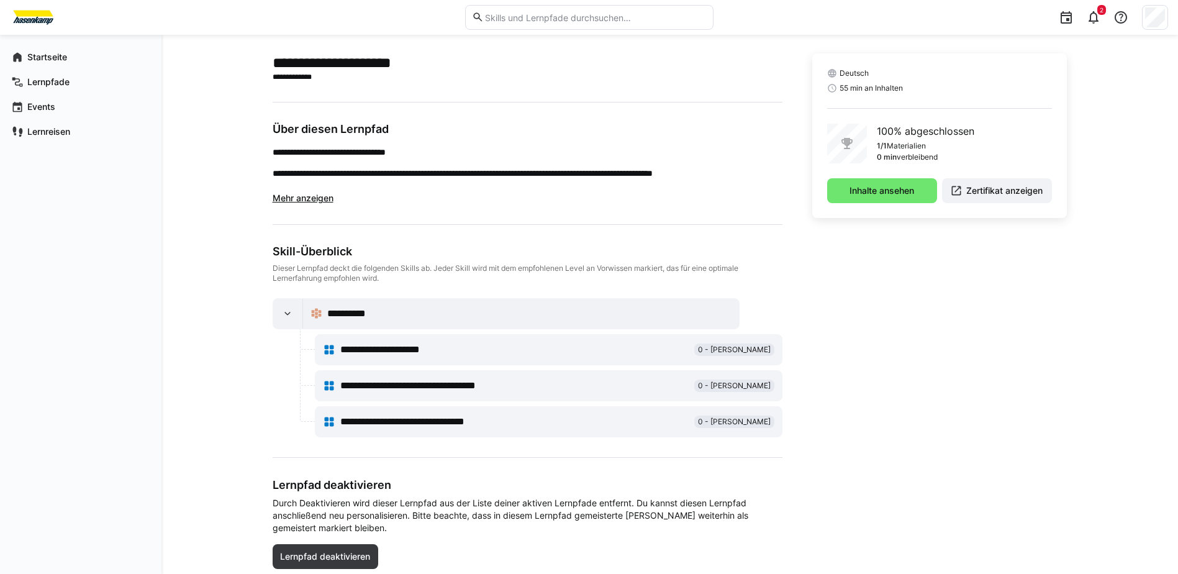
scroll to position [267, 0]
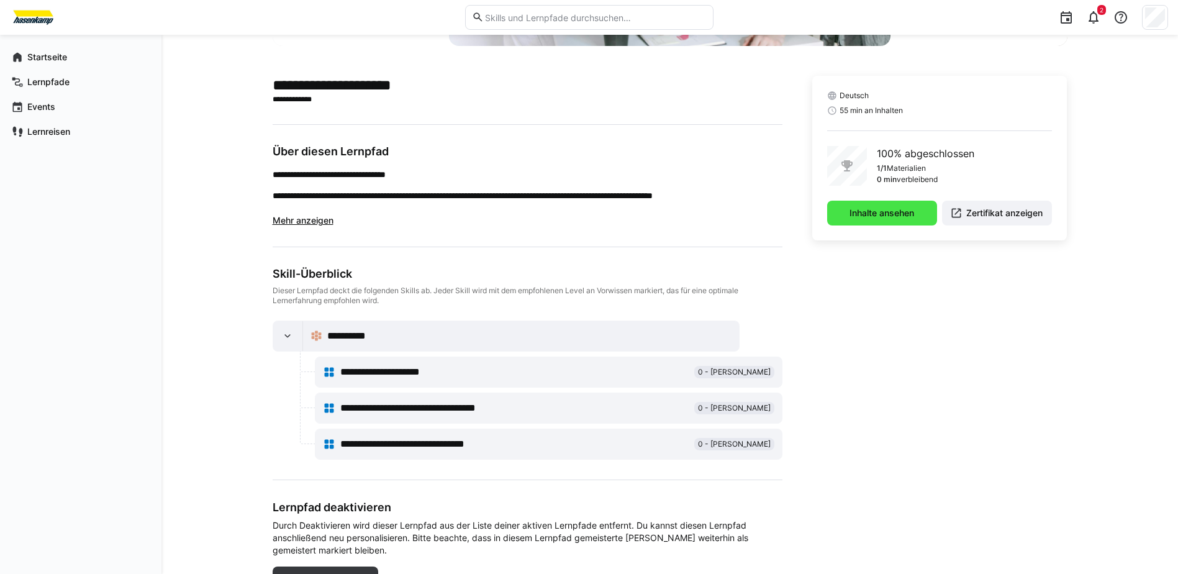
click at [913, 217] on span "Inhalte ansehen" at bounding box center [882, 213] width 68 height 12
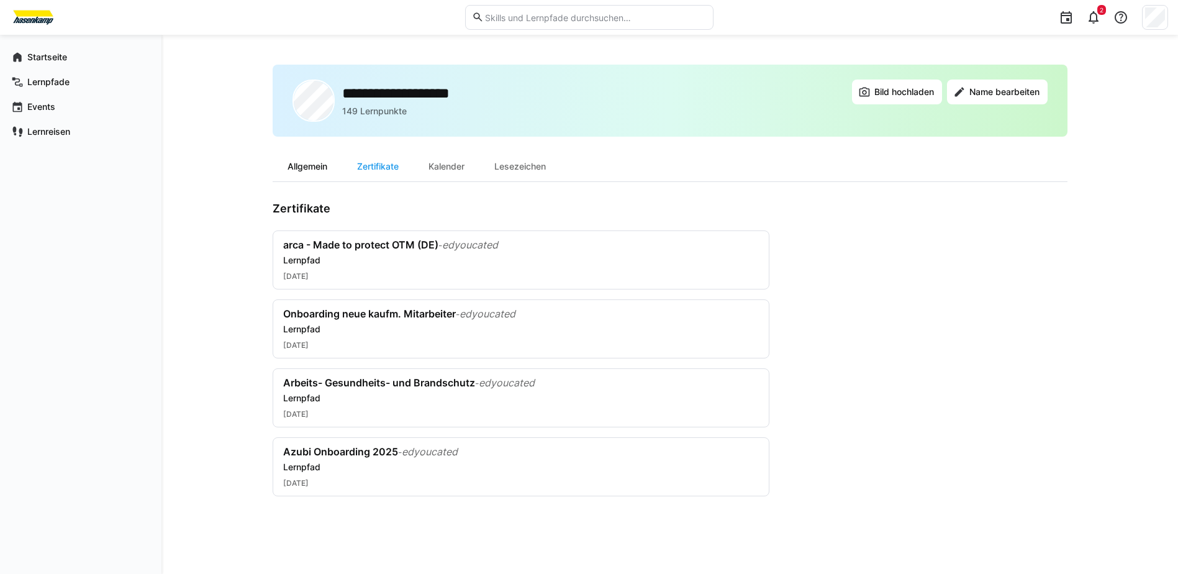
click at [297, 166] on div "Allgemein" at bounding box center [308, 167] width 70 height 30
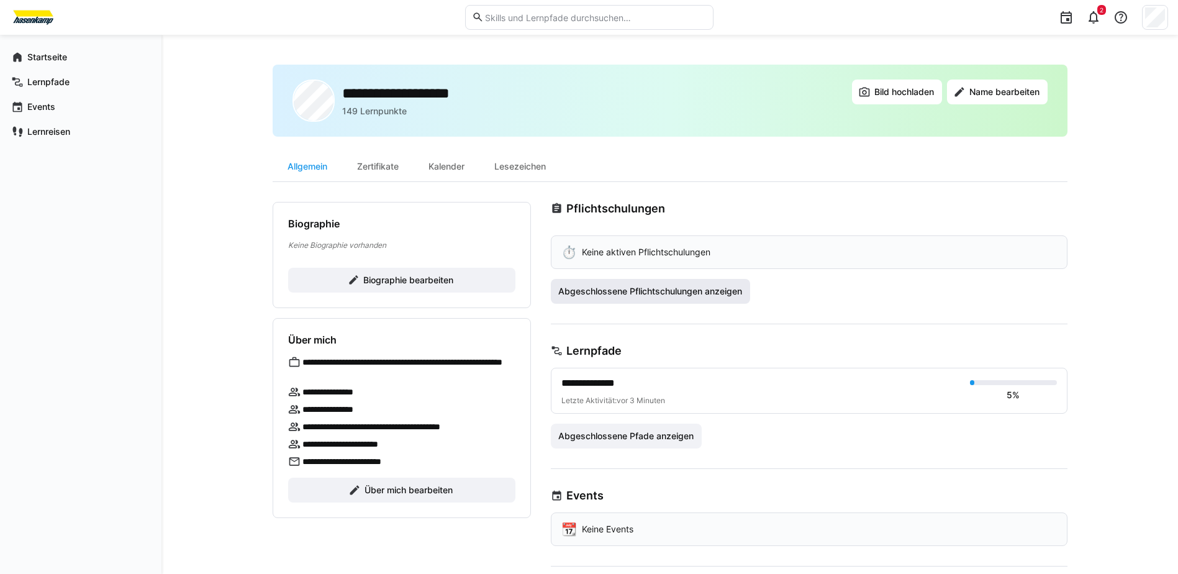
click at [685, 295] on span "Abgeschlossene Pflichtschulungen anzeigen" at bounding box center [650, 291] width 188 height 12
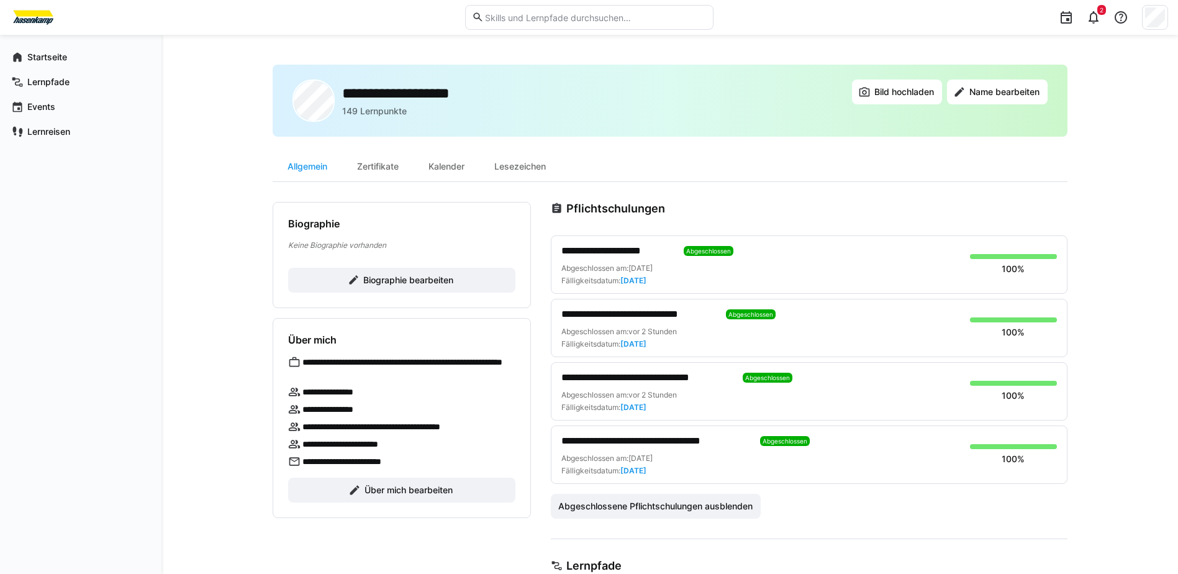
click at [675, 373] on span "**********" at bounding box center [647, 377] width 172 height 15
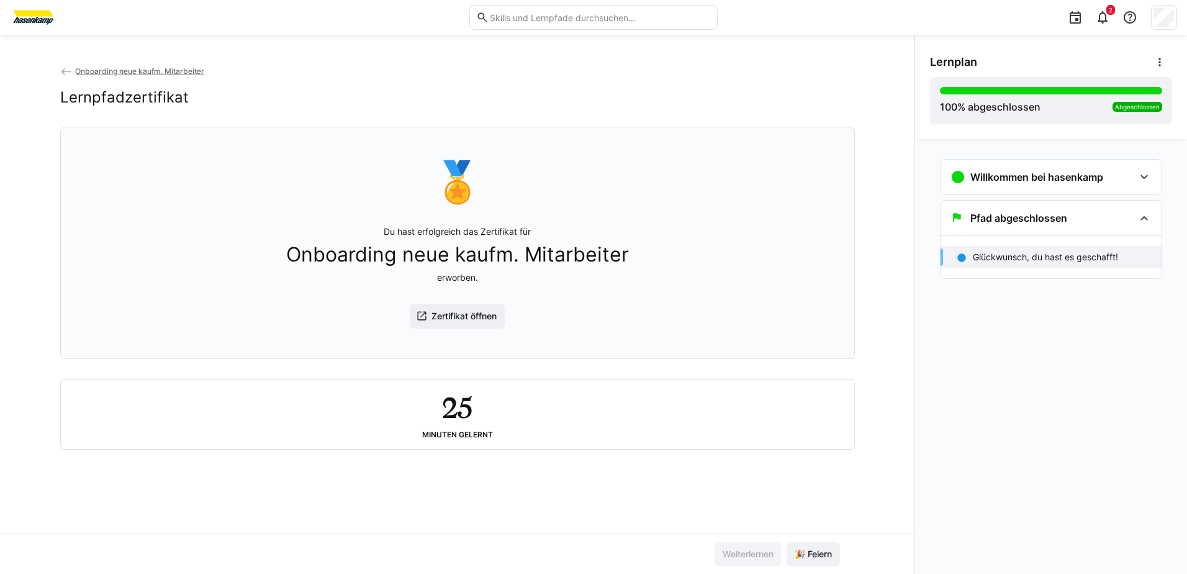
click at [1145, 68] on div "Lernplan" at bounding box center [1051, 62] width 242 height 25
click at [1151, 63] on span at bounding box center [1159, 62] width 25 height 25
click at [1120, 93] on div "Details ansehen" at bounding box center [1117, 95] width 90 height 12
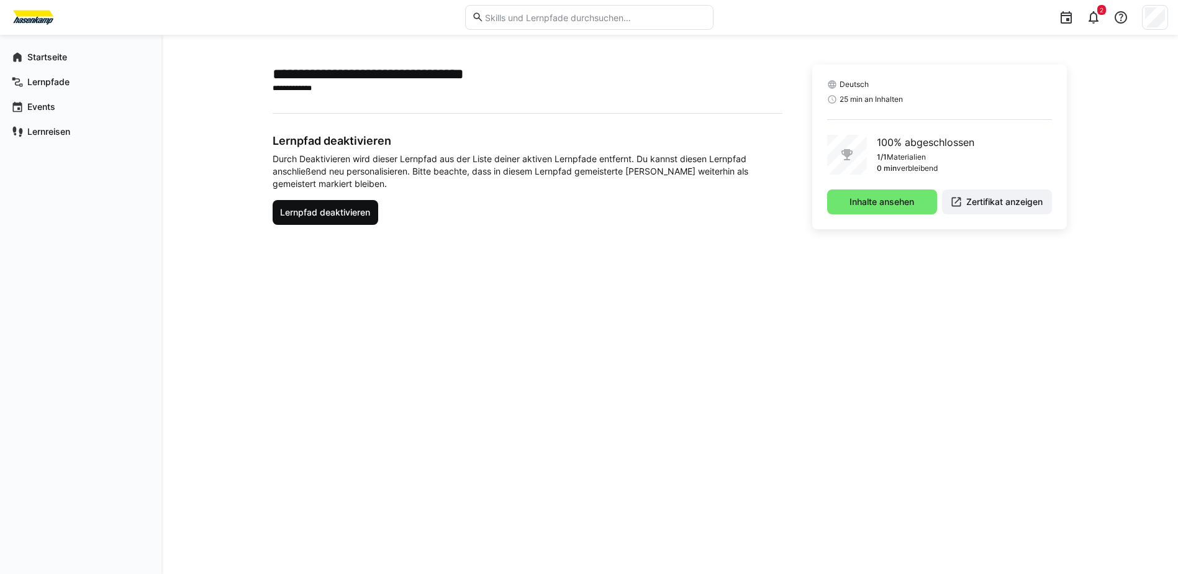
click at [366, 211] on span "Lernpfad deaktivieren" at bounding box center [325, 212] width 94 height 12
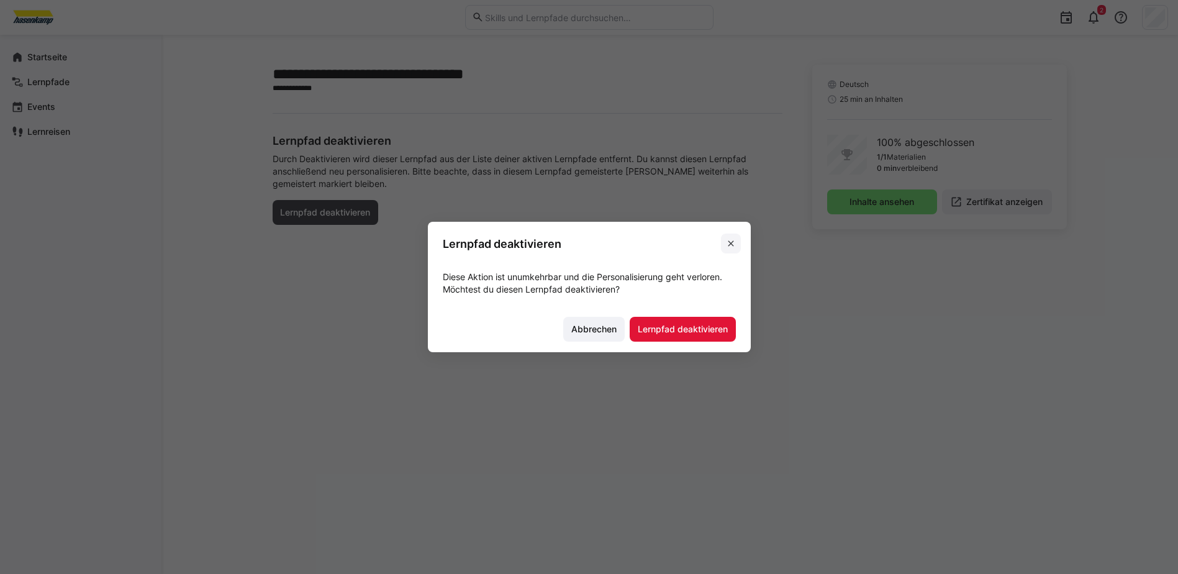
click at [728, 248] on span at bounding box center [731, 243] width 20 height 20
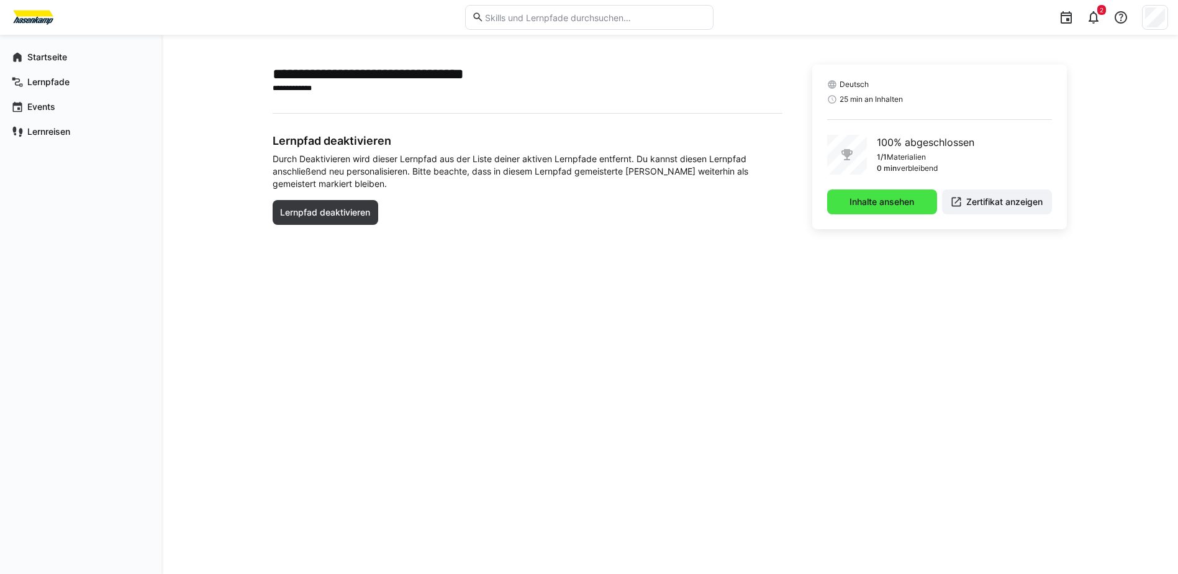
click at [913, 204] on span "Inhalte ansehen" at bounding box center [882, 202] width 68 height 12
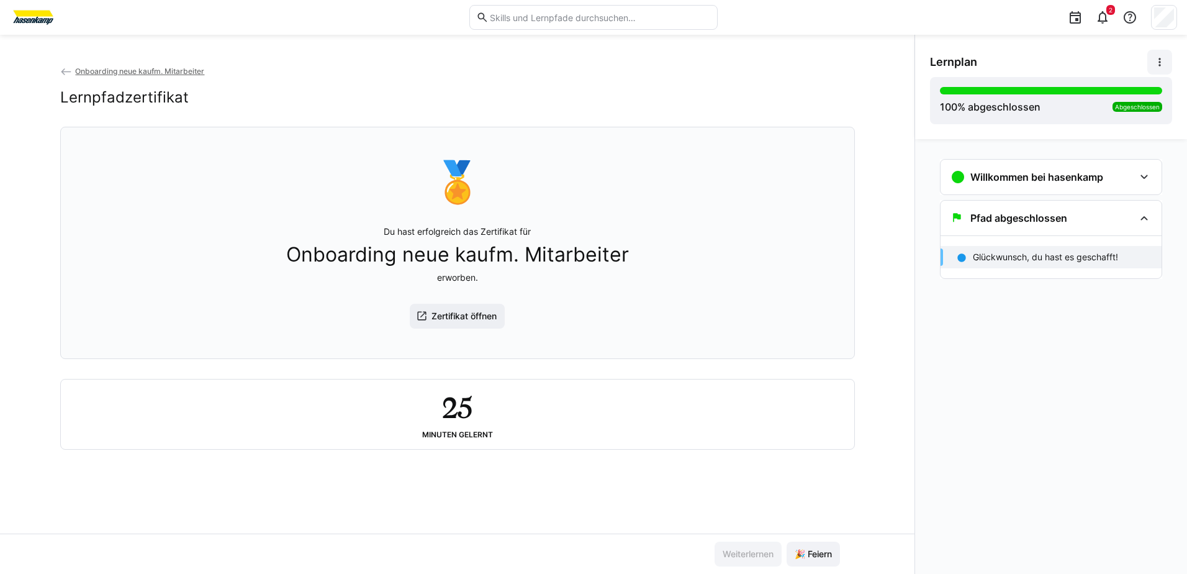
click at [1153, 51] on span at bounding box center [1159, 62] width 25 height 25
click at [125, 74] on span "Onboarding neue kaufm. Mitarbeiter" at bounding box center [139, 70] width 129 height 9
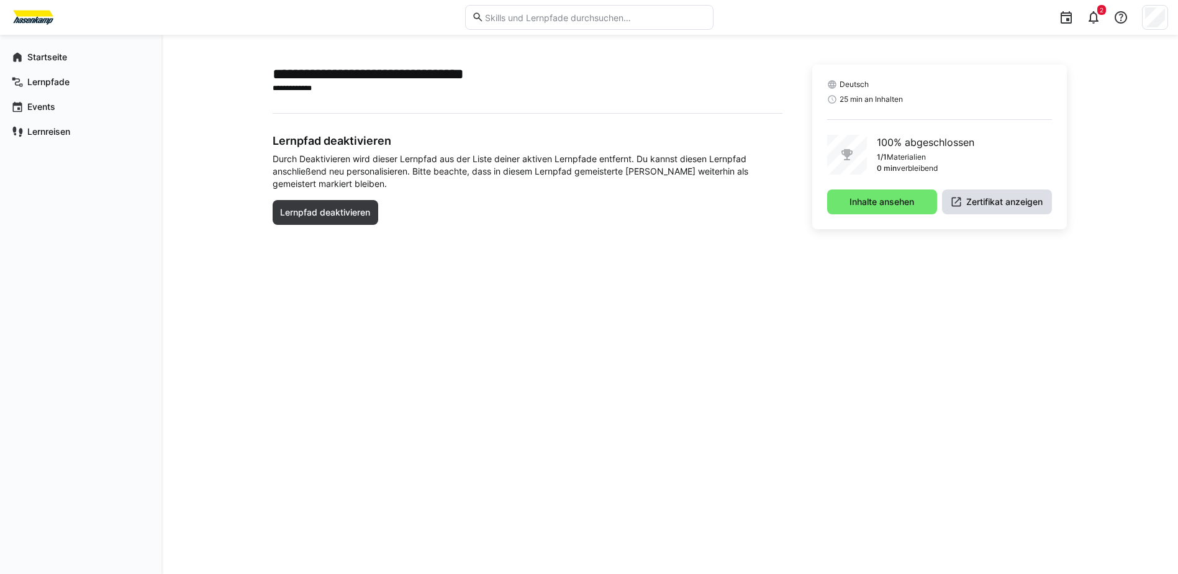
click at [988, 207] on span "Zertifikat anzeigen" at bounding box center [1004, 202] width 80 height 12
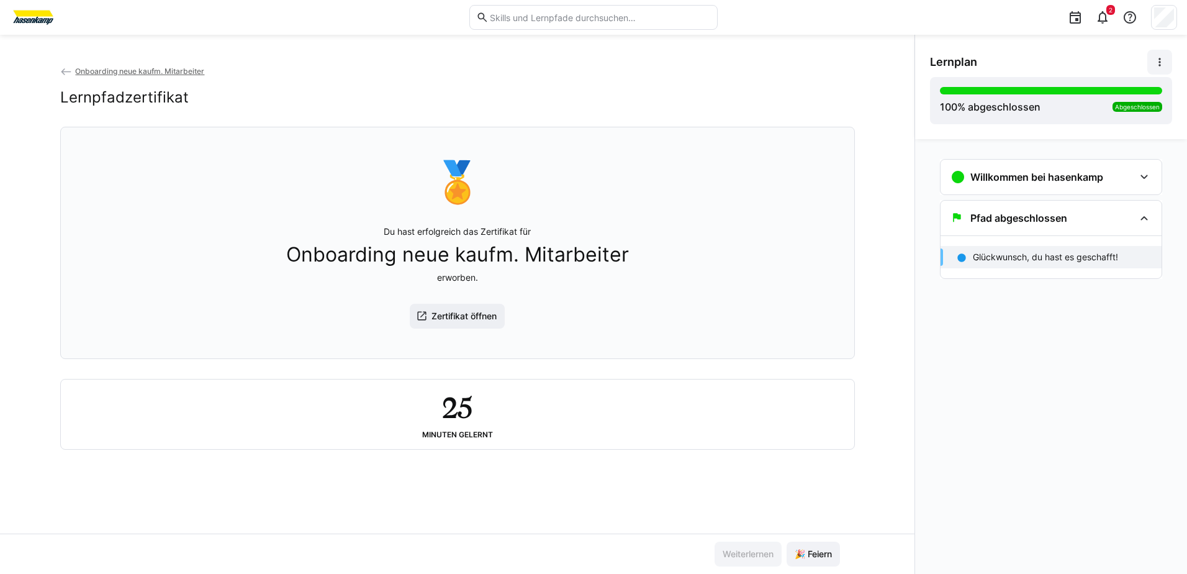
click at [1156, 58] on eds-icon at bounding box center [1160, 62] width 12 height 12
click at [1137, 98] on div "Details ansehen" at bounding box center [1117, 95] width 90 height 12
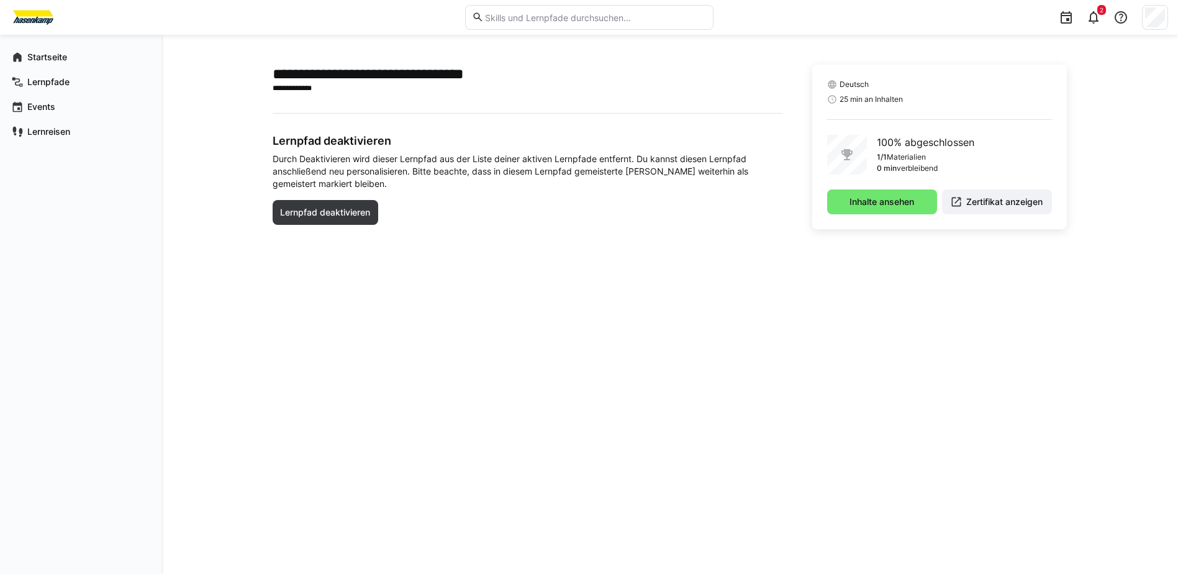
click at [385, 122] on main "**********" at bounding box center [528, 152] width 510 height 175
click at [371, 99] on main "**********" at bounding box center [528, 152] width 510 height 175
click at [369, 96] on main "**********" at bounding box center [528, 152] width 510 height 175
drag, startPoint x: 901, startPoint y: 96, endPoint x: 888, endPoint y: 96, distance: 13.0
click at [898, 96] on span "25 min an Inhalten" at bounding box center [871, 99] width 63 height 10
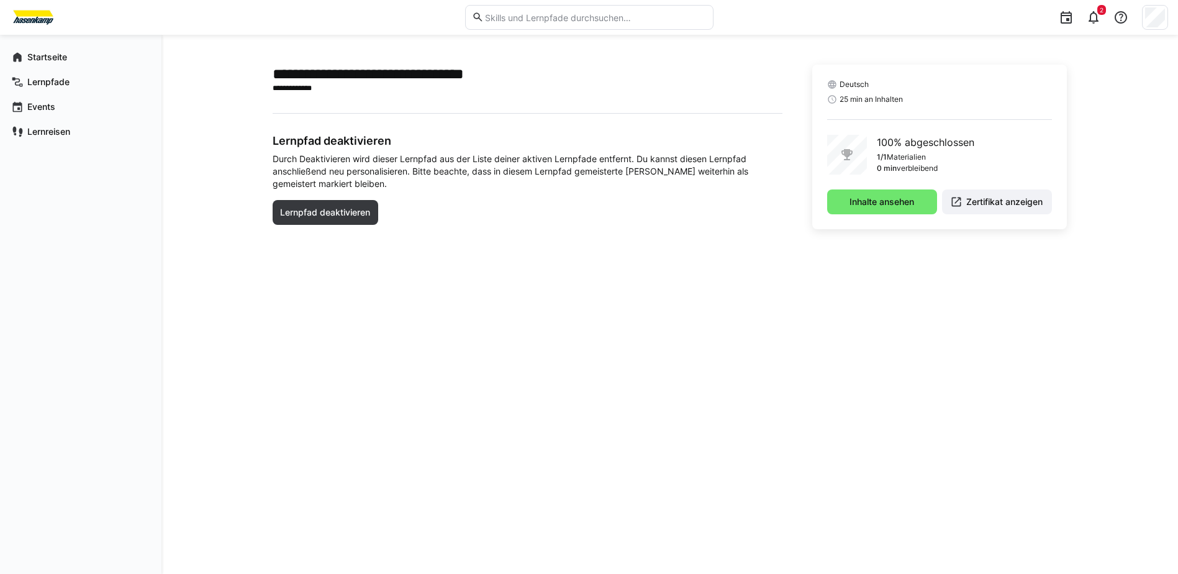
drag, startPoint x: 874, startPoint y: 161, endPoint x: 838, endPoint y: 154, distance: 36.0
click at [838, 154] on div at bounding box center [847, 155] width 40 height 40
click at [861, 201] on span "Inhalte ansehen" at bounding box center [882, 202] width 68 height 12
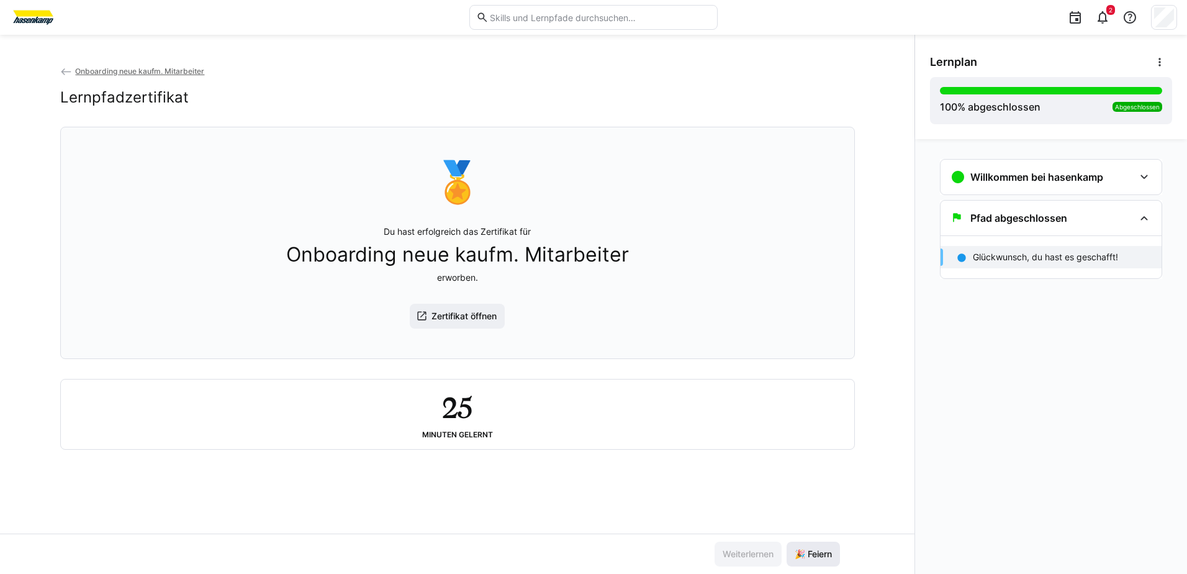
click at [829, 554] on span "🎉 Feiern" at bounding box center [813, 554] width 41 height 12
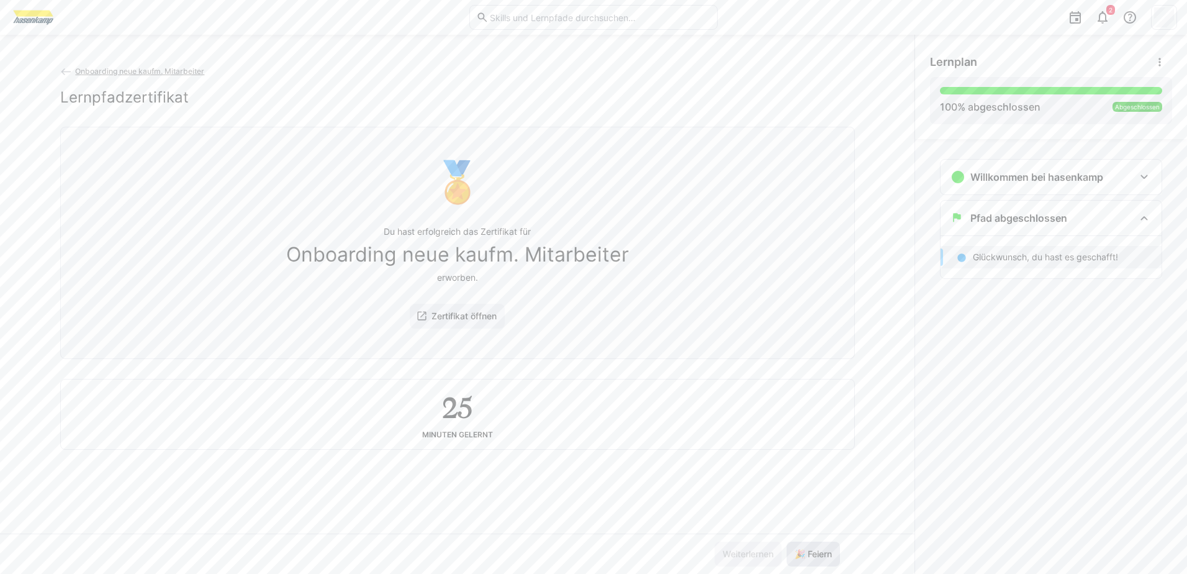
click at [829, 554] on span "🎉 Feiern" at bounding box center [813, 554] width 41 height 12
click at [829, 555] on span "🎉 Feiern" at bounding box center [813, 554] width 41 height 12
click at [830, 555] on span "🎉 Feiern" at bounding box center [813, 554] width 41 height 12
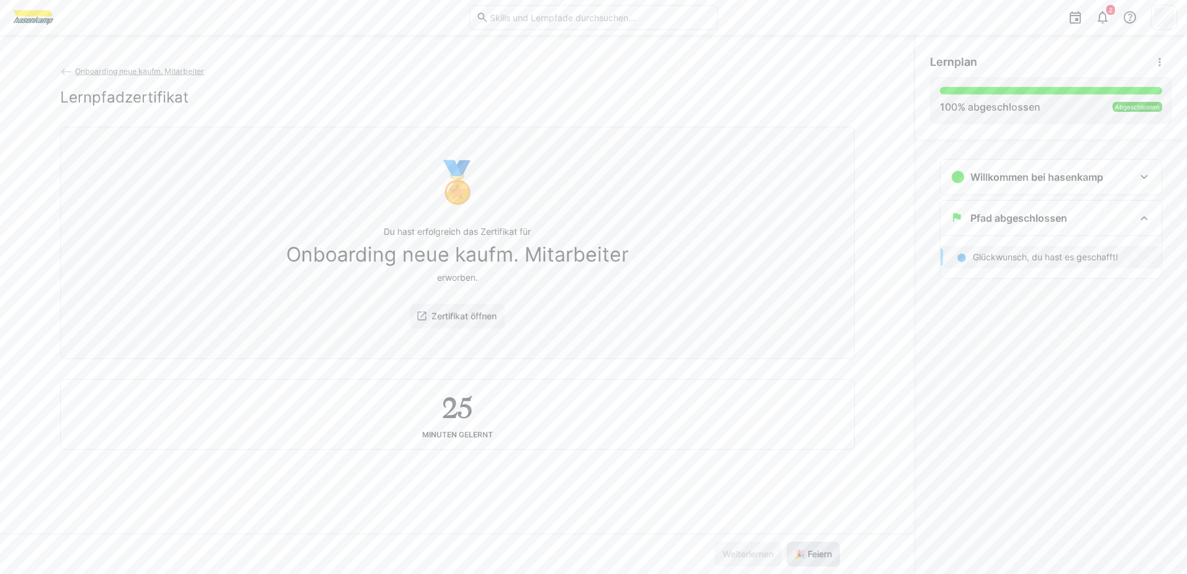
click at [830, 555] on span "🎉 Feiern" at bounding box center [813, 554] width 41 height 12
click at [830, 554] on span "🎉 Feiern" at bounding box center [813, 554] width 41 height 12
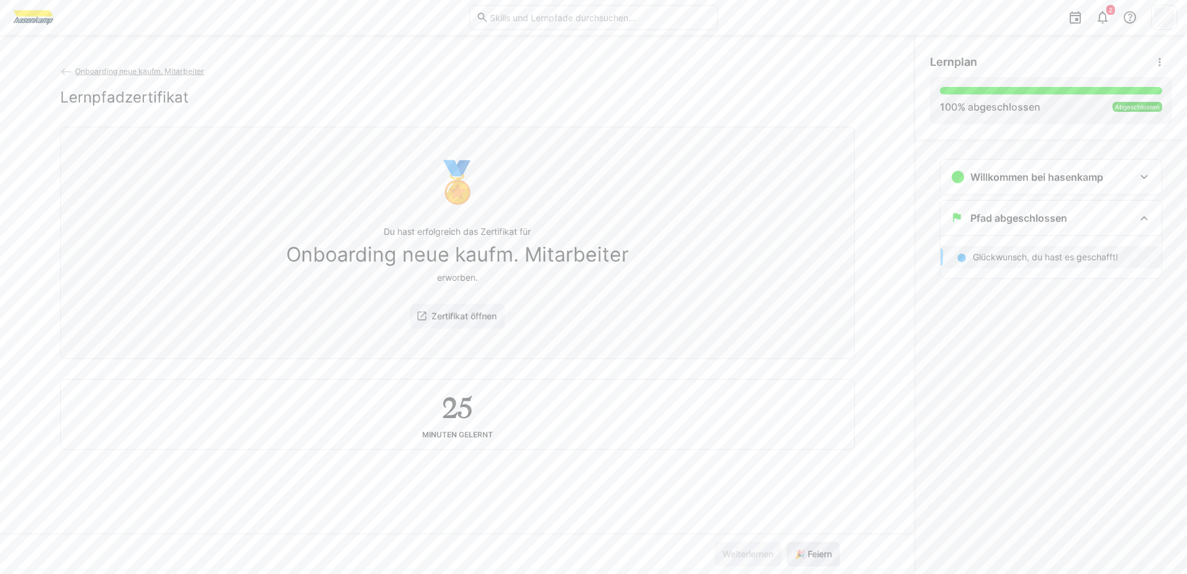
click at [830, 554] on span "🎉 Feiern" at bounding box center [813, 554] width 41 height 12
drag, startPoint x: 830, startPoint y: 554, endPoint x: 830, endPoint y: 543, distance: 11.2
click at [830, 554] on span "🎉 Feiern" at bounding box center [813, 554] width 41 height 12
click at [830, 543] on span "🎉 Feiern" at bounding box center [813, 553] width 53 height 25
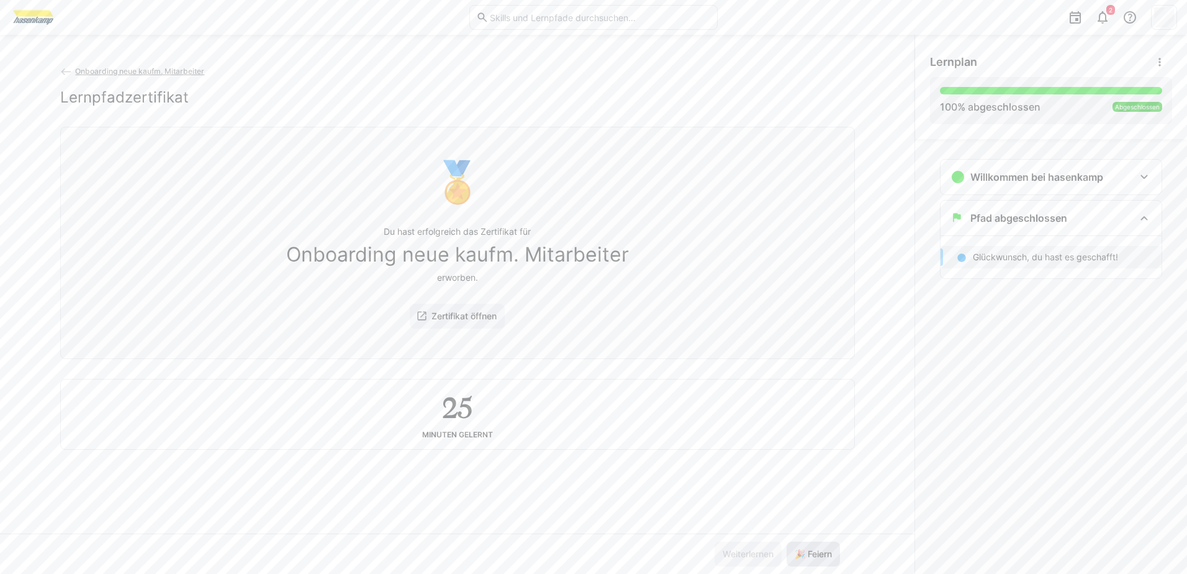
click at [830, 543] on span "🎉 Feiern" at bounding box center [813, 553] width 53 height 25
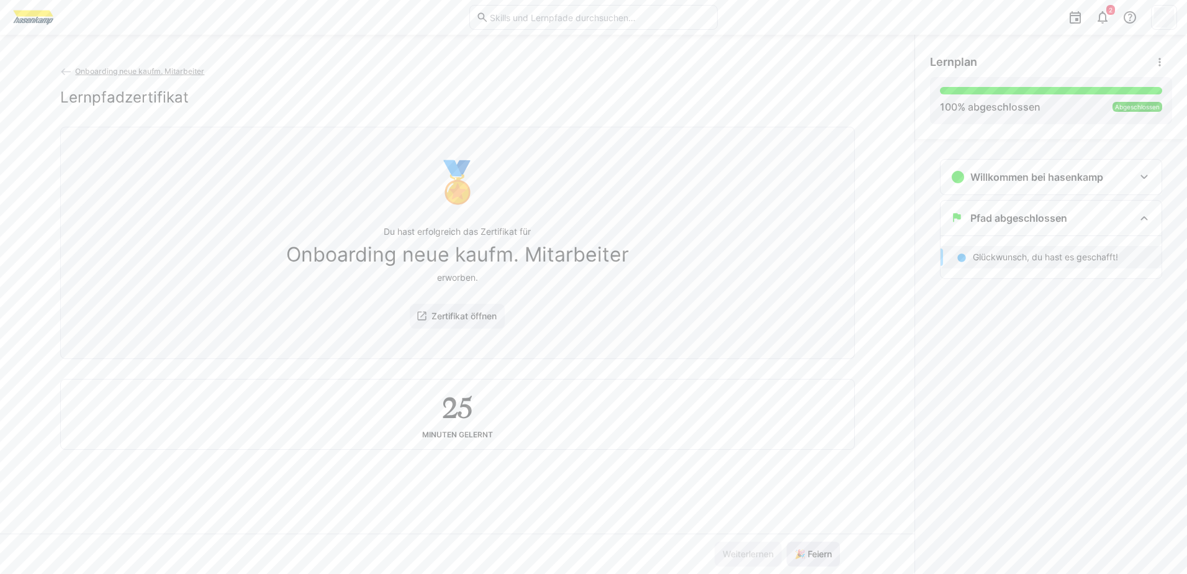
click at [830, 543] on span "🎉 Feiern" at bounding box center [813, 553] width 53 height 25
click at [834, 563] on span "🎉 Feiern" at bounding box center [813, 553] width 53 height 25
click at [831, 573] on html "2 Onboarding neue kaufm. Mitarbeiter Lernpfadzertifikat 🏅 Du hast erfolgreich d…" at bounding box center [593, 287] width 1187 height 574
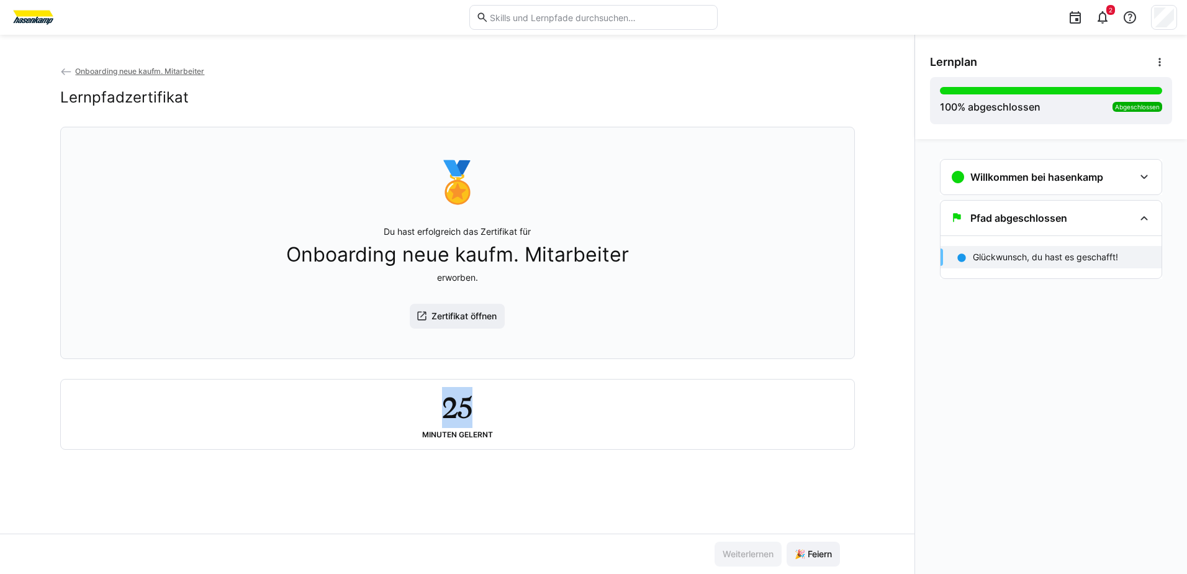
drag, startPoint x: 471, startPoint y: 414, endPoint x: 434, endPoint y: 417, distance: 37.4
click at [434, 417] on div "25 Minuten gelernt" at bounding box center [458, 414] width 774 height 50
click at [844, 448] on div "25 Minuten gelernt" at bounding box center [458, 414] width 794 height 70
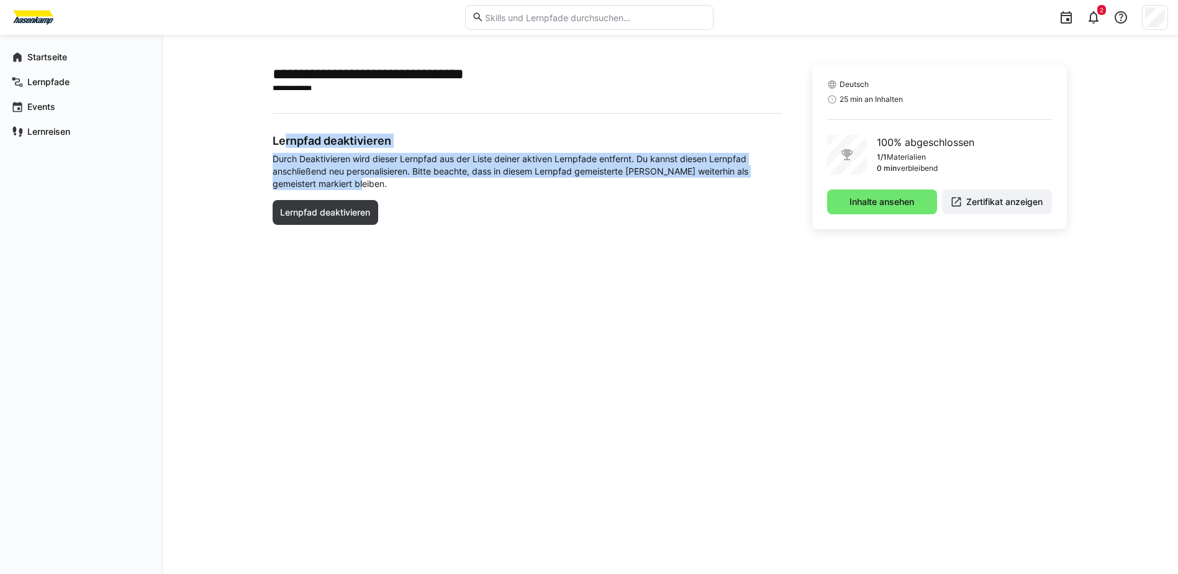
drag, startPoint x: 348, startPoint y: 186, endPoint x: 279, endPoint y: 137, distance: 84.1
click at [279, 137] on div "Lernpfad deaktivieren Durch Deaktivieren wird dieser Lernpfad aus der Liste dei…" at bounding box center [528, 187] width 510 height 106
drag, startPoint x: 279, startPoint y: 137, endPoint x: 456, endPoint y: 144, distance: 176.5
click at [456, 144] on h3 "Lernpfad deaktivieren" at bounding box center [528, 141] width 510 height 14
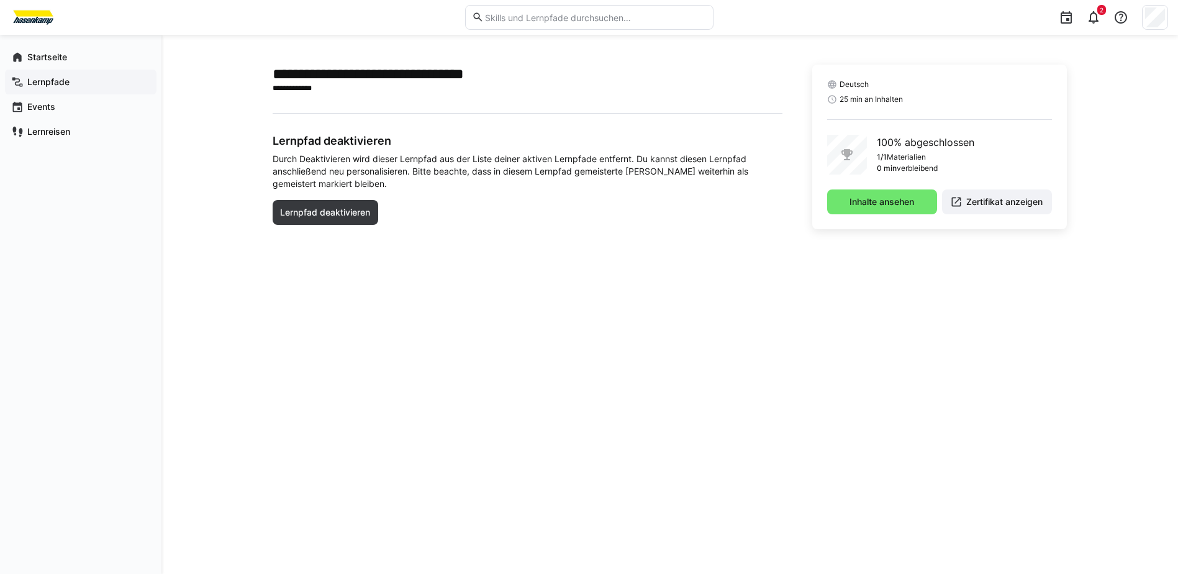
click at [0, 0] on app-navigation-label "Lernpfade" at bounding box center [0, 0] width 0 height 0
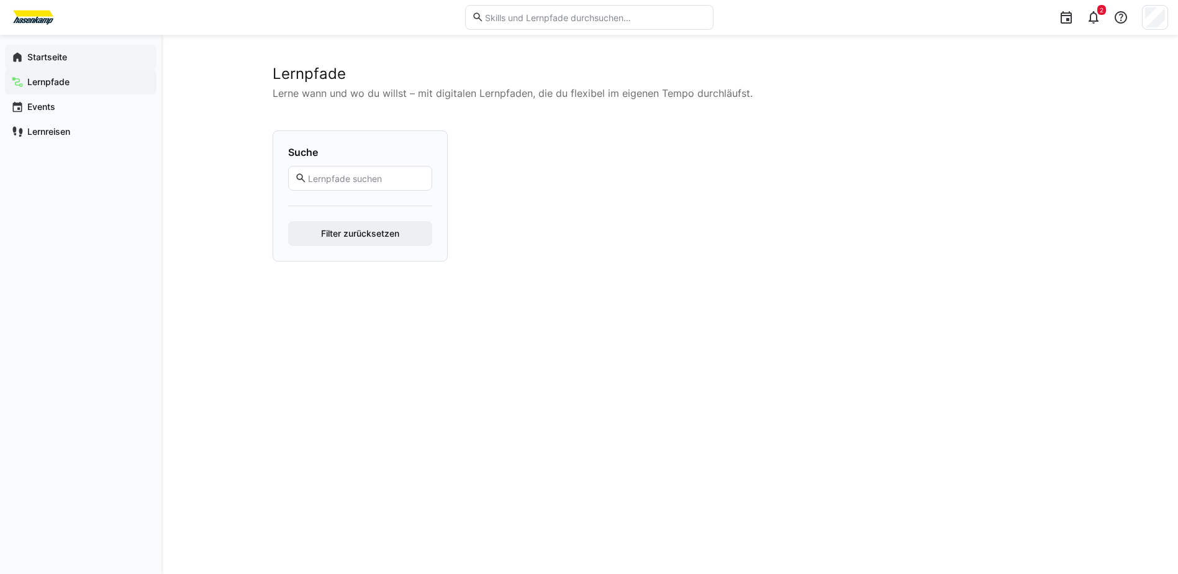
click at [49, 67] on div "Startseite" at bounding box center [81, 57] width 152 height 25
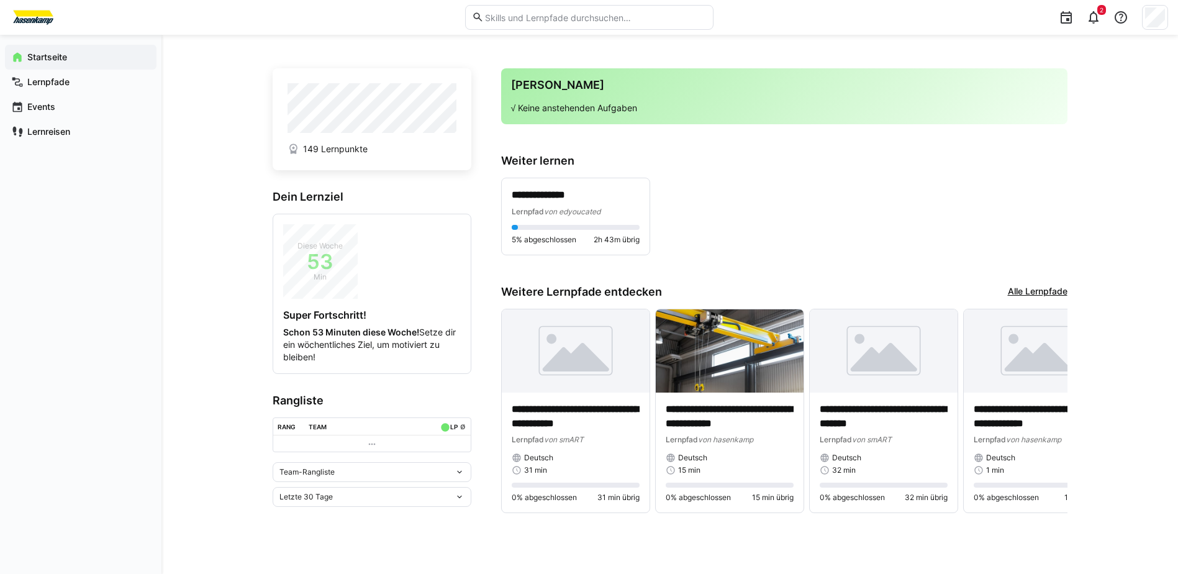
click at [582, 99] on div "Deine Agenda √ Keine anstehenden Aufgaben" at bounding box center [784, 96] width 566 height 56
click at [338, 150] on span "149 Lernpunkte" at bounding box center [335, 149] width 65 height 12
click at [451, 483] on div "Team-Rangliste Letzte 30 Tage" at bounding box center [372, 484] width 199 height 45
click at [455, 481] on div "Team-Rangliste" at bounding box center [372, 472] width 199 height 20
click at [458, 462] on div "Team-Rangliste Team-Rangliste Individuelle Rangliste" at bounding box center [372, 472] width 199 height 20
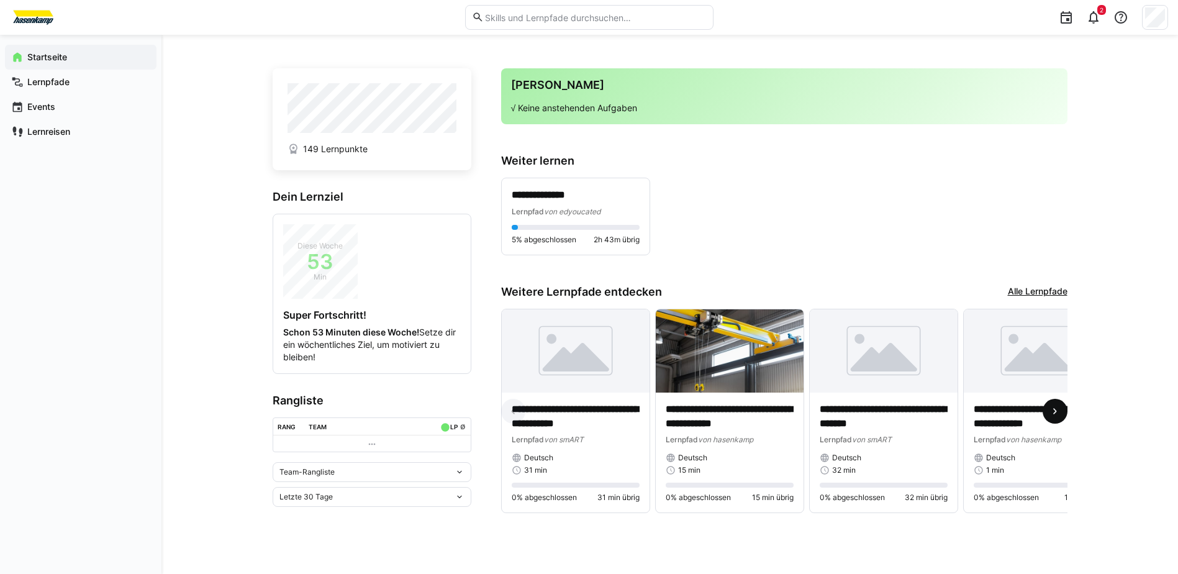
click at [1057, 415] on eds-icon at bounding box center [1055, 411] width 12 height 12
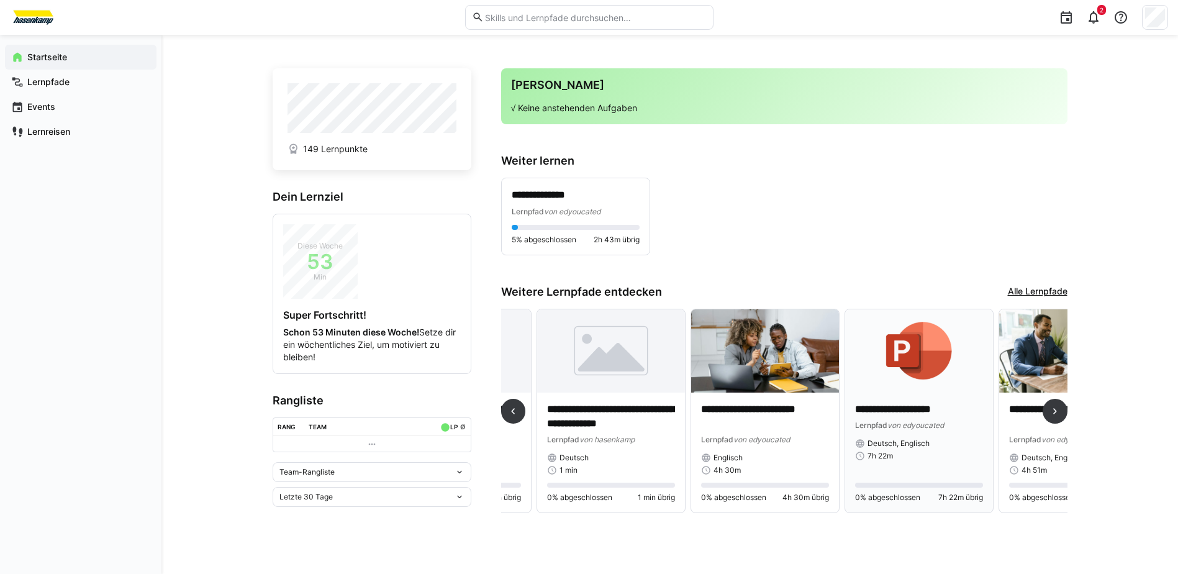
scroll to position [0, 462]
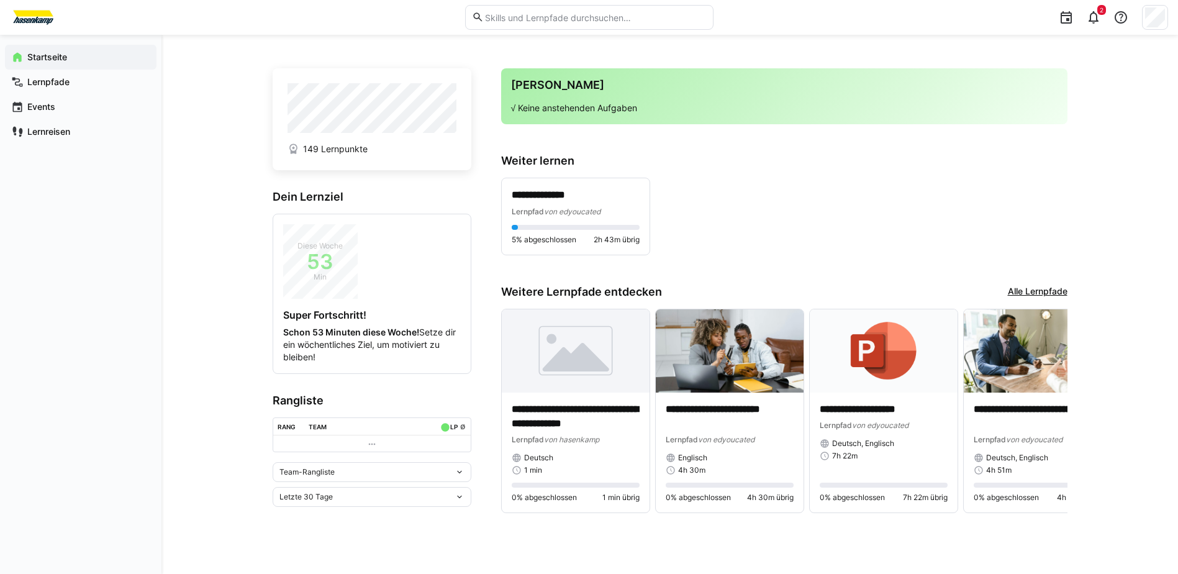
click at [831, 279] on app-home-right "**********" at bounding box center [784, 298] width 566 height 461
click at [1051, 402] on span at bounding box center [1055, 411] width 25 height 25
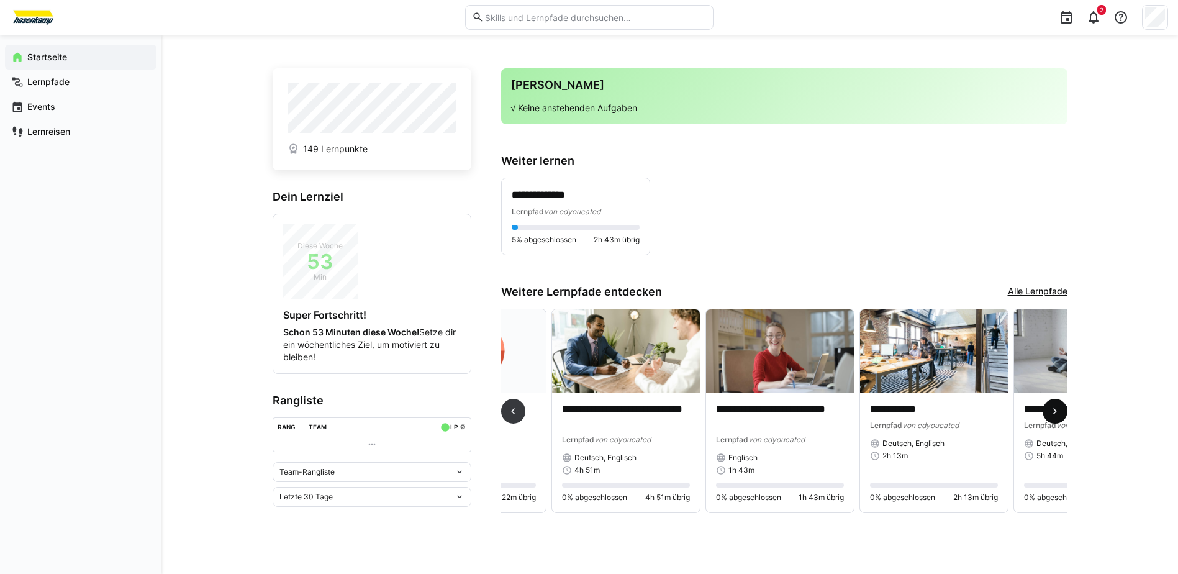
scroll to position [0, 924]
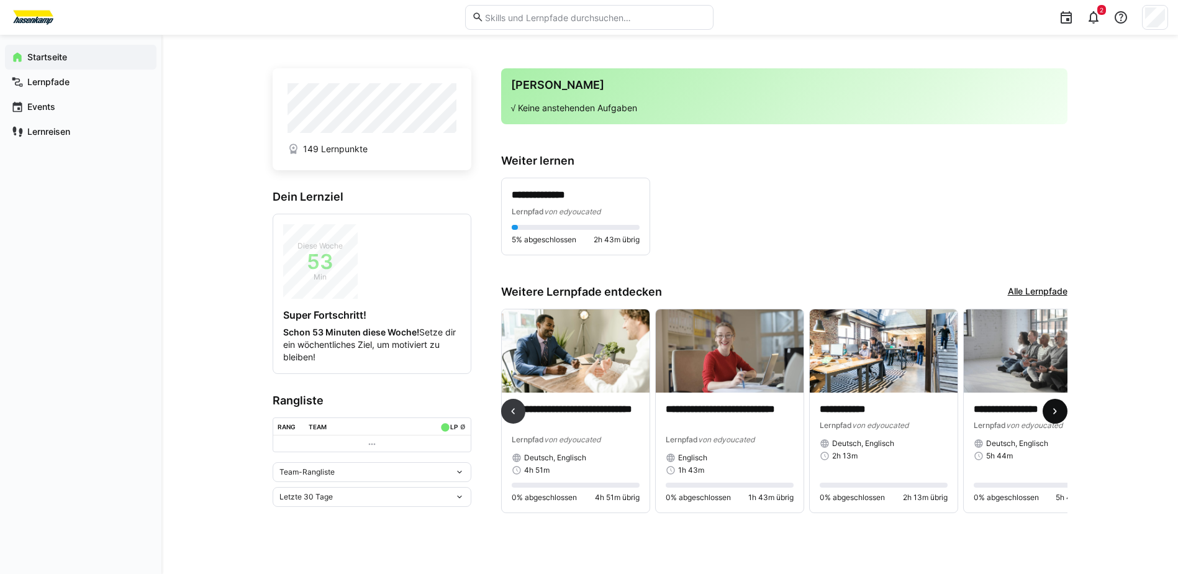
click at [1052, 406] on span at bounding box center [1055, 411] width 25 height 25
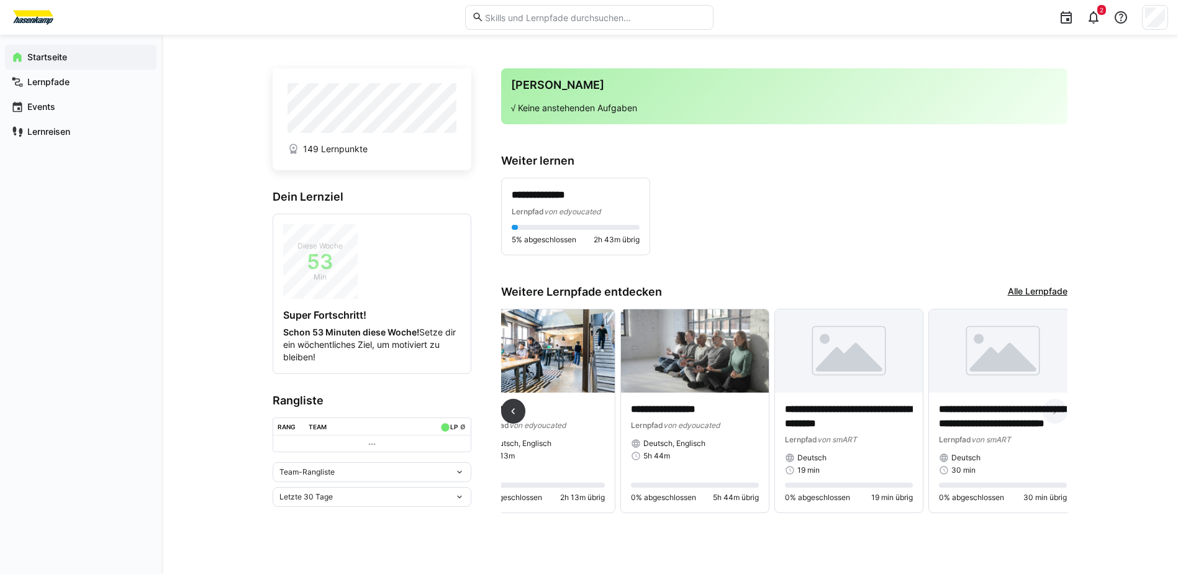
scroll to position [0, 1277]
